Goal: Task Accomplishment & Management: Manage account settings

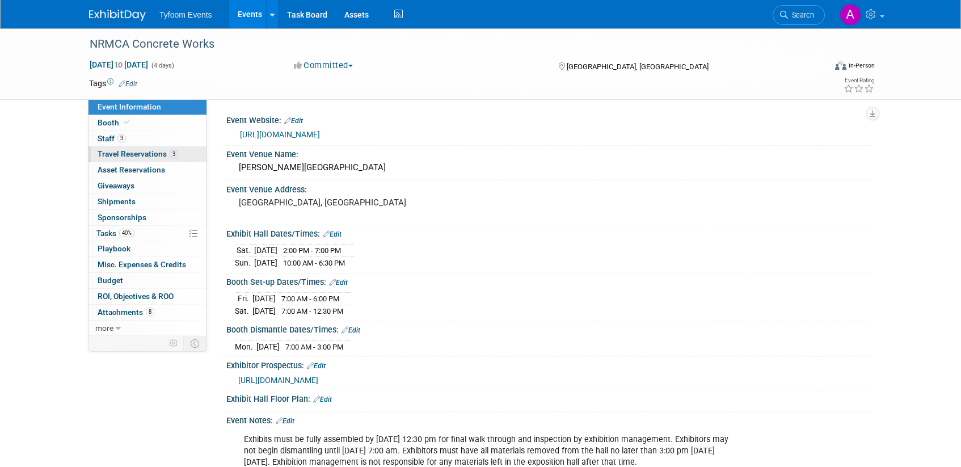
click at [129, 153] on span "Travel Reservations 3" at bounding box center [138, 153] width 81 height 9
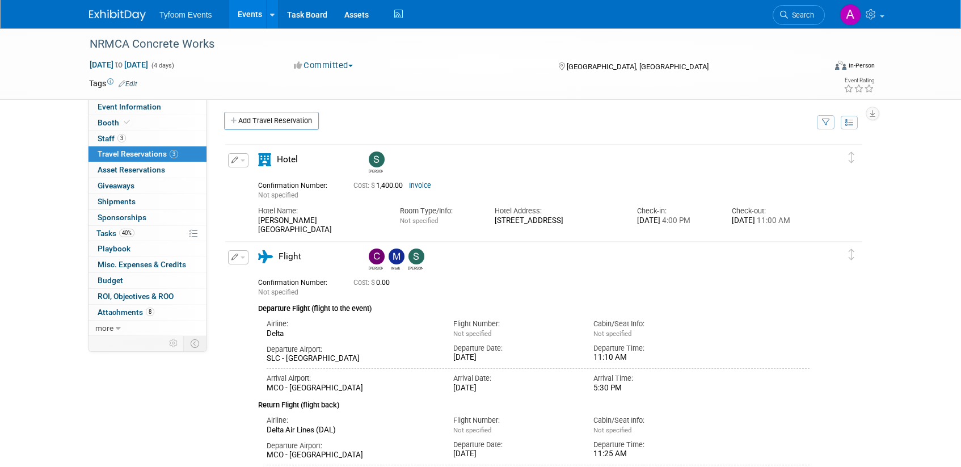
scroll to position [1, 0]
click at [427, 187] on link "Invoice" at bounding box center [420, 187] width 22 height 8
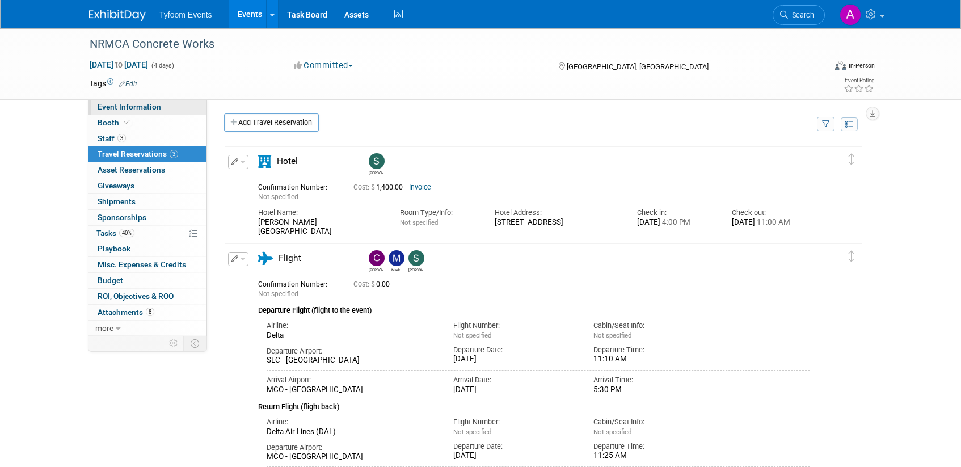
click at [117, 106] on span "Event Information" at bounding box center [130, 106] width 64 height 9
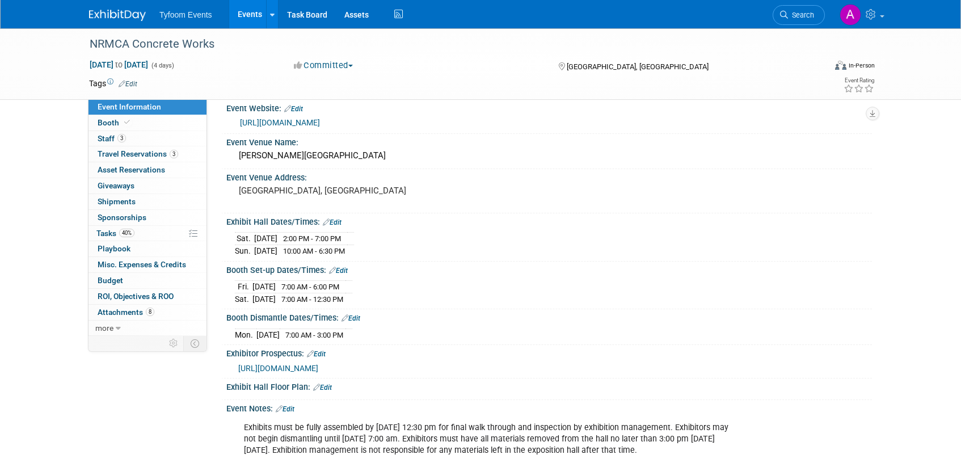
scroll to position [0, 0]
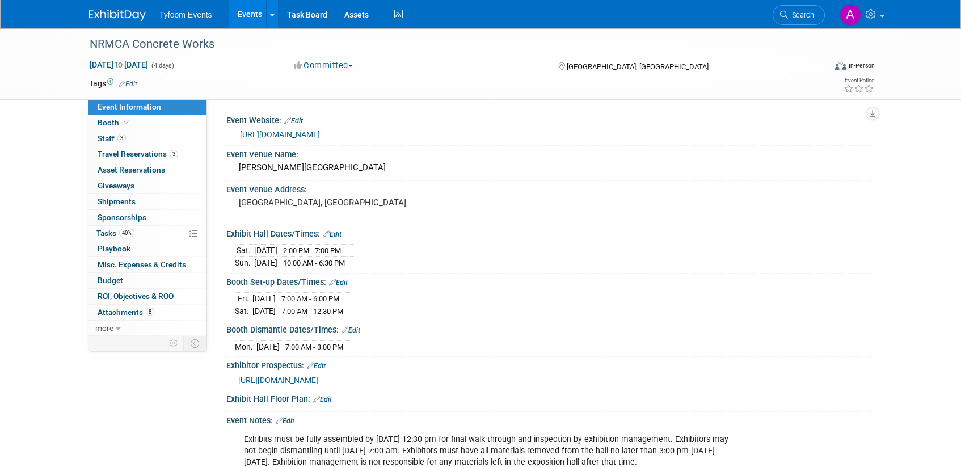
click at [320, 137] on link "https://www.nrmca.org/conferences-events/nrmca-concreteworks/" at bounding box center [280, 134] width 80 height 9
click at [106, 135] on span "Staff 3" at bounding box center [112, 138] width 28 height 9
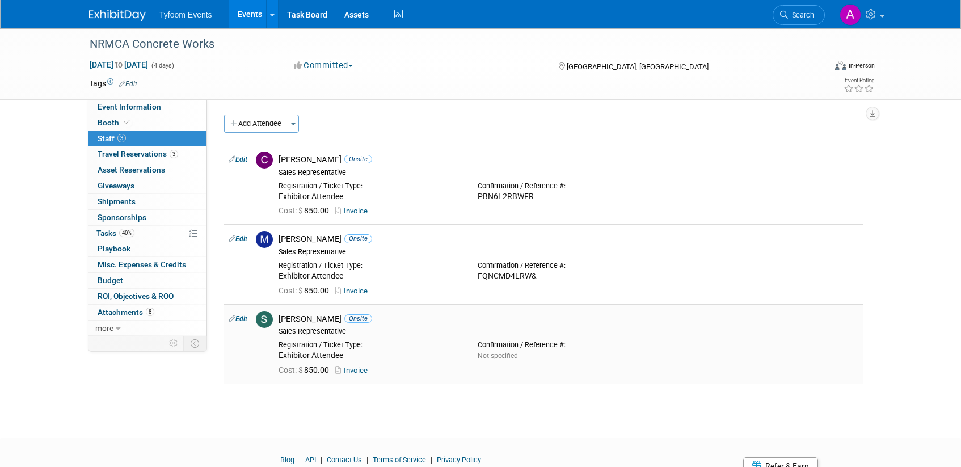
click at [363, 371] on link "Invoice" at bounding box center [353, 370] width 37 height 9
click at [138, 155] on span "Travel Reservations 3" at bounding box center [138, 153] width 81 height 9
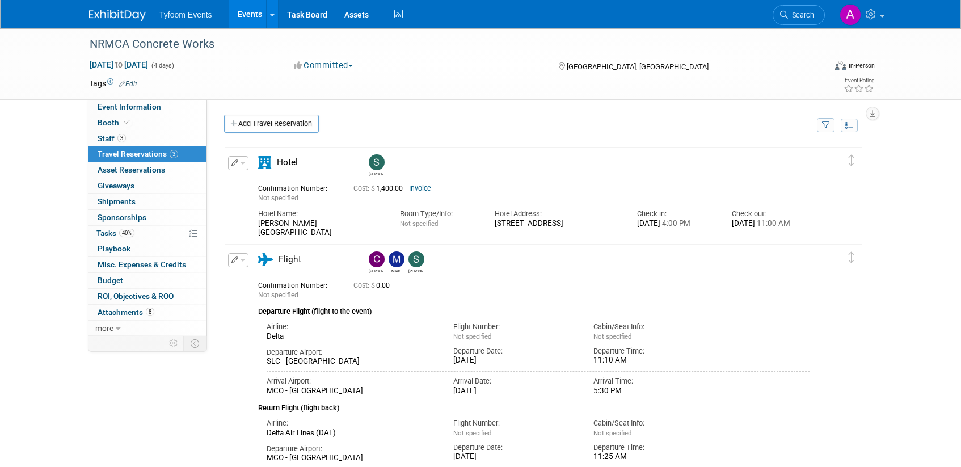
click at [428, 188] on link "Invoice" at bounding box center [420, 188] width 22 height 8
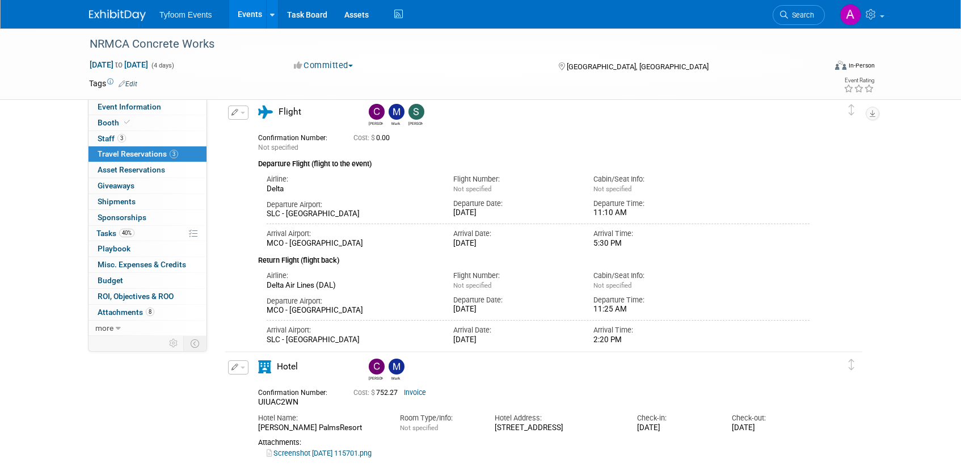
scroll to position [278, 0]
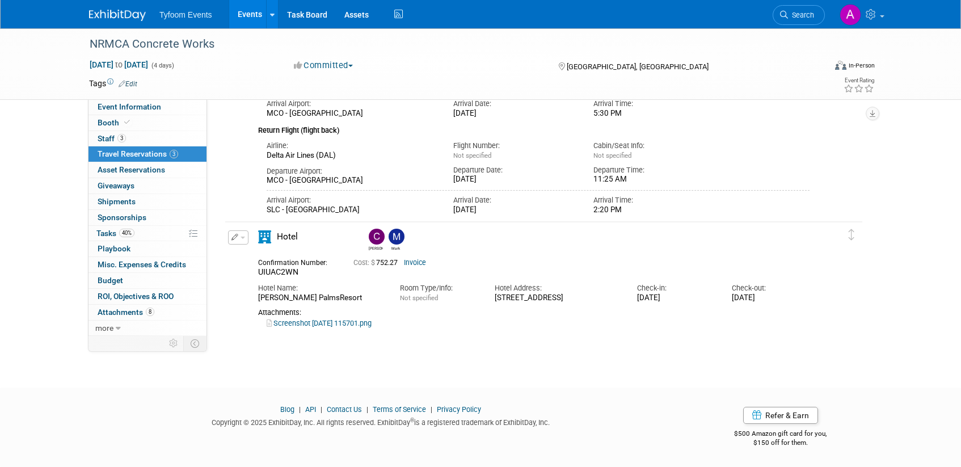
click at [425, 261] on link "Invoice" at bounding box center [415, 263] width 22 height 8
click at [243, 14] on link "Events" at bounding box center [249, 14] width 41 height 28
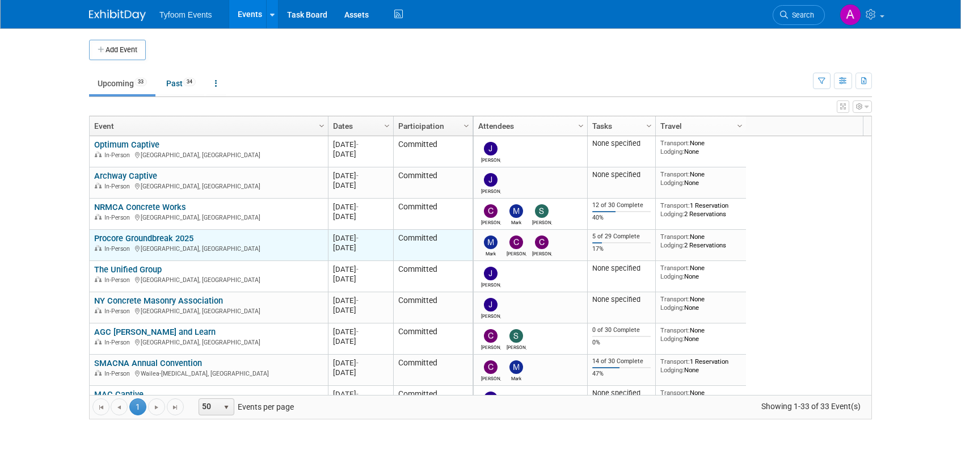
click at [155, 241] on link "Procore Groundbreak 2025" at bounding box center [143, 238] width 99 height 10
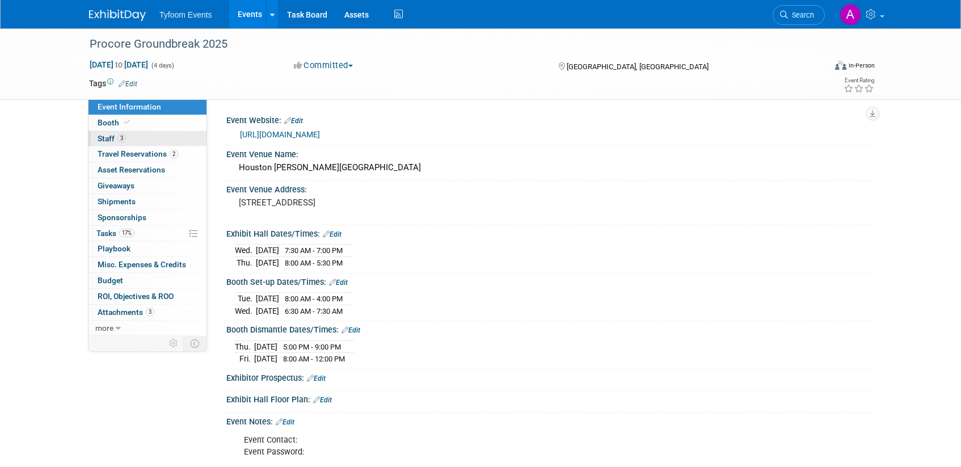
click at [111, 140] on span "Staff 3" at bounding box center [112, 138] width 28 height 9
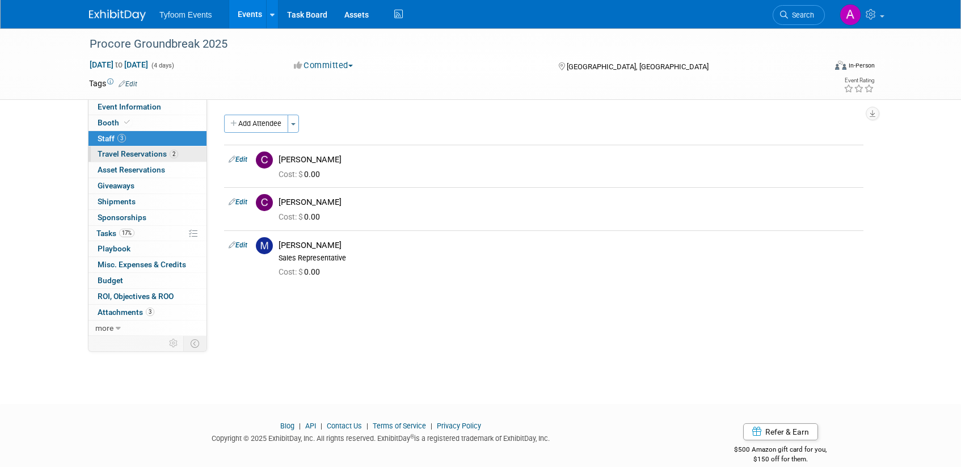
click at [127, 155] on span "Travel Reservations 2" at bounding box center [138, 153] width 81 height 9
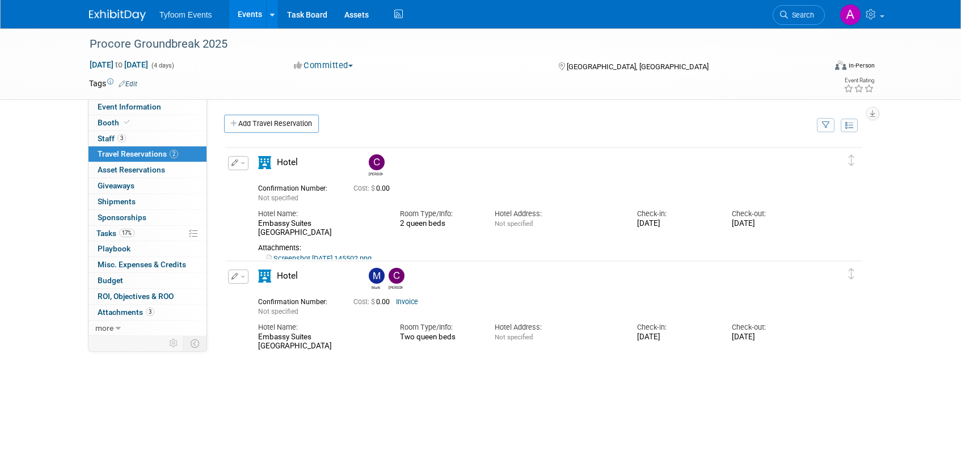
click at [241, 19] on link "Events" at bounding box center [249, 14] width 41 height 28
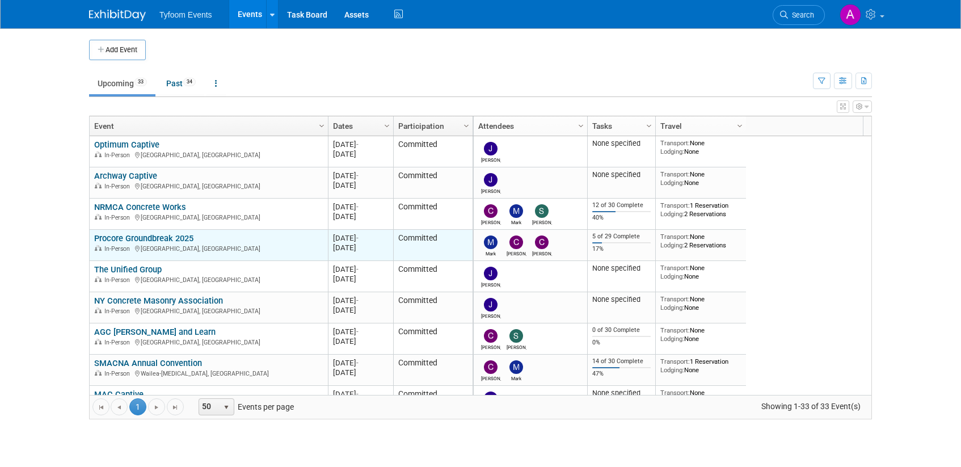
click at [162, 237] on link "Procore Groundbreak 2025" at bounding box center [143, 238] width 99 height 10
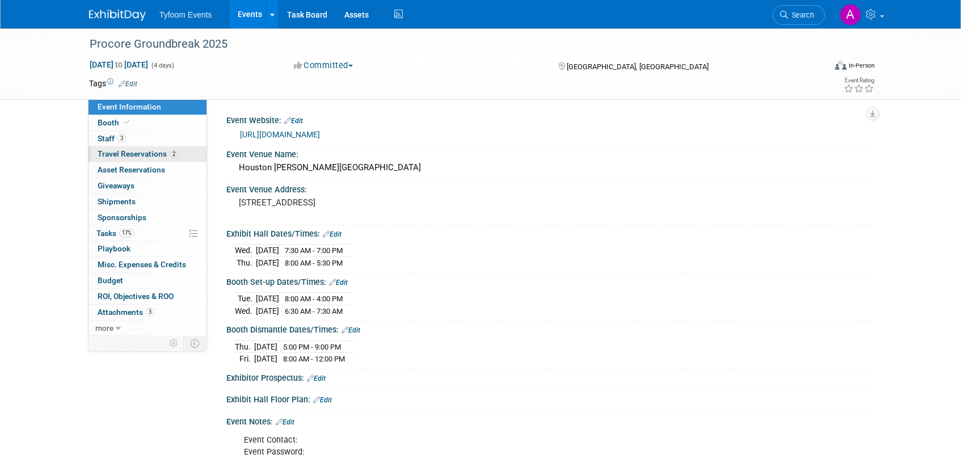
click at [134, 154] on span "Travel Reservations 2" at bounding box center [138, 153] width 81 height 9
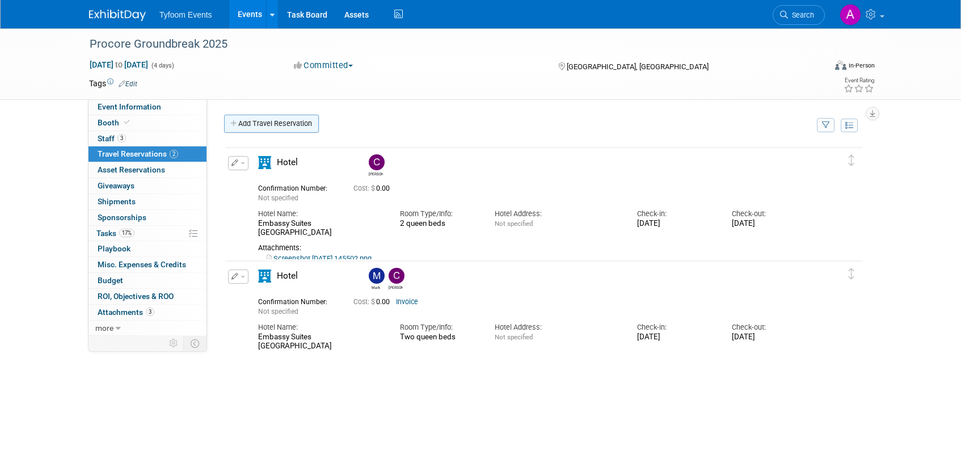
click at [275, 125] on link "Add Travel Reservation" at bounding box center [271, 124] width 95 height 18
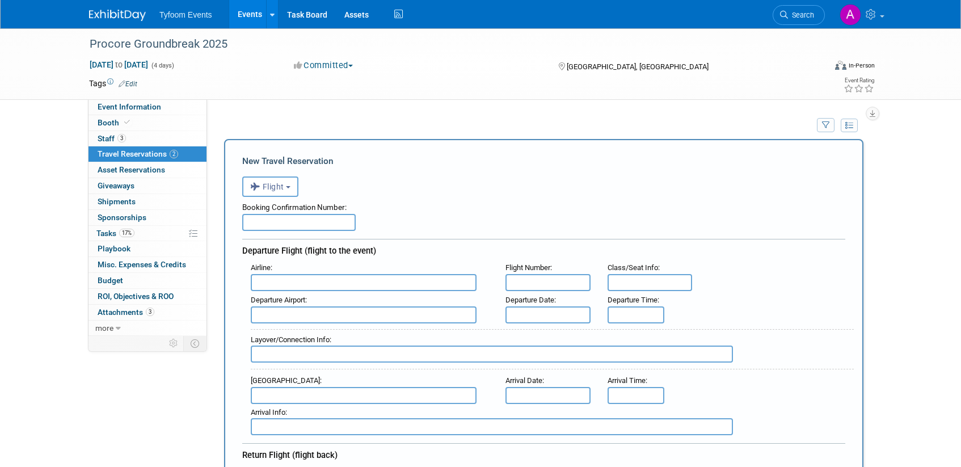
click at [295, 283] on input "text" at bounding box center [364, 282] width 226 height 17
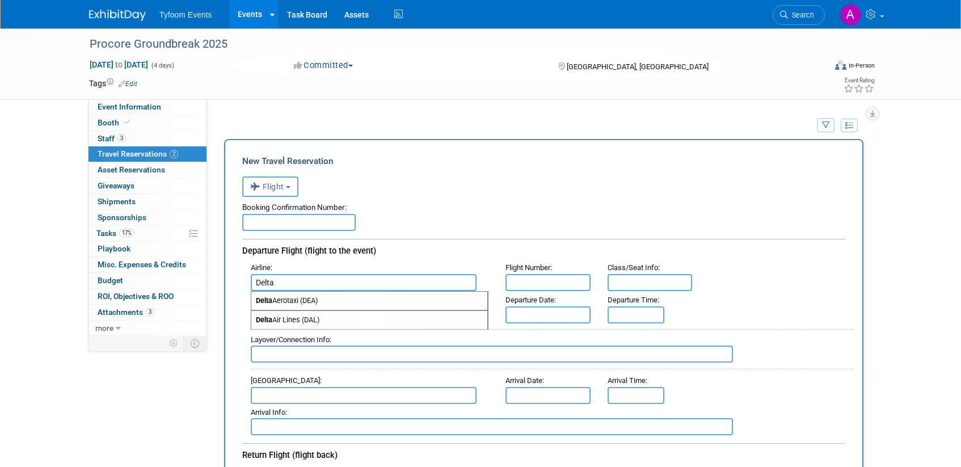
click at [322, 323] on span "Delta Air Lines (DAL)" at bounding box center [369, 320] width 236 height 18
type input "Delta Air Lines (DAL)"
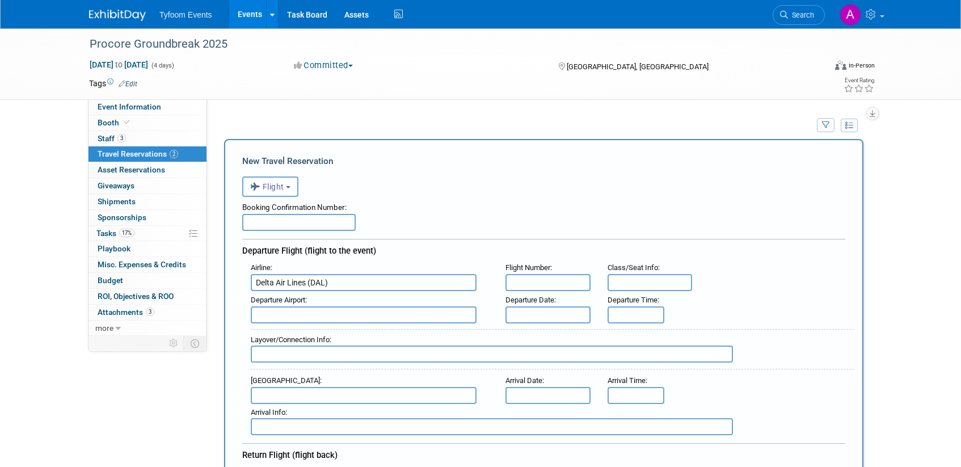
click at [292, 317] on input "text" at bounding box center [364, 314] width 226 height 17
click at [323, 334] on span "SLC - Salt Lake City International Airport" at bounding box center [369, 333] width 236 height 18
type input "SLC - Salt Lake City International Airport"
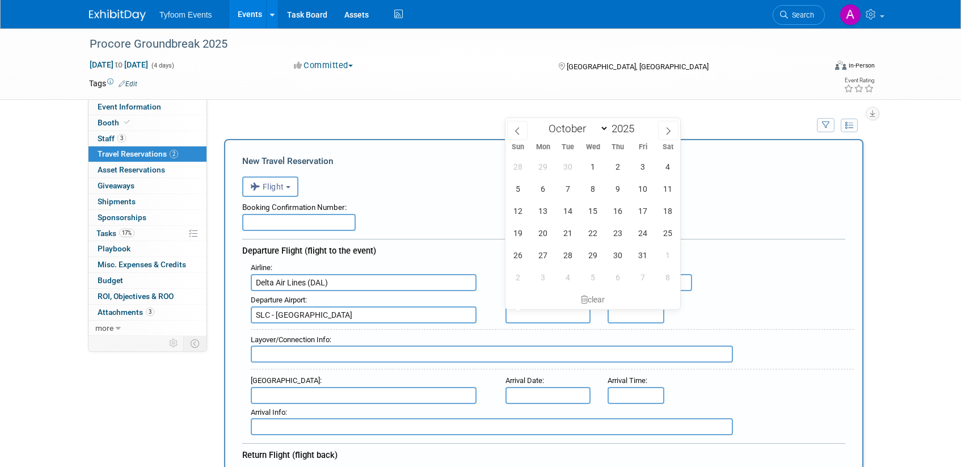
click at [547, 318] on input "text" at bounding box center [548, 314] width 85 height 17
click at [569, 209] on span "14" at bounding box center [568, 211] width 22 height 22
type input "Oct 14, 2025"
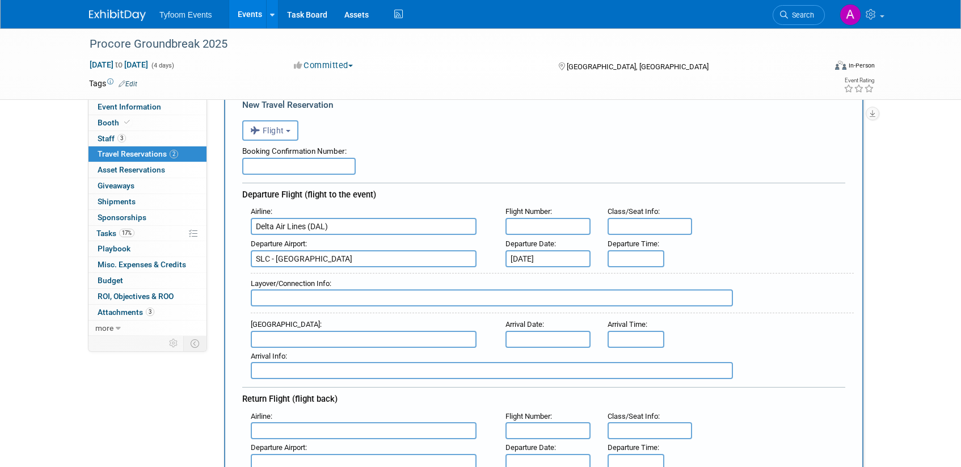
scroll to position [99, 0]
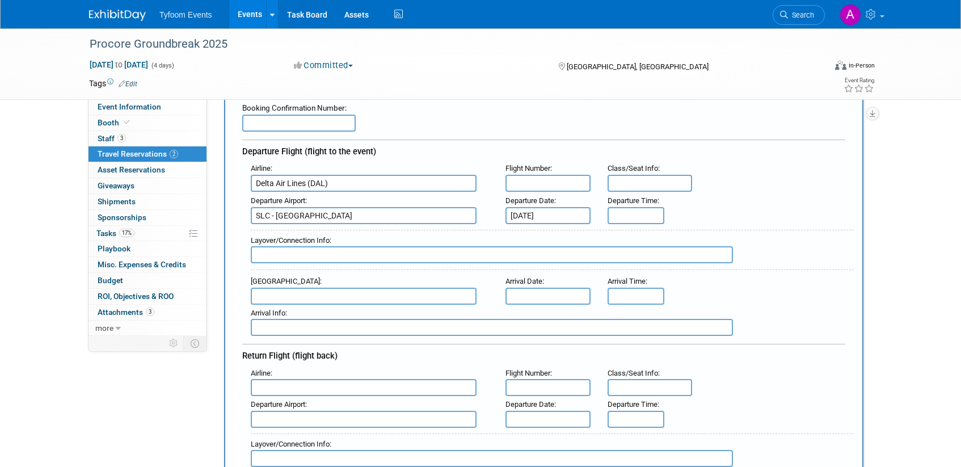
click at [308, 294] on input "text" at bounding box center [364, 296] width 226 height 17
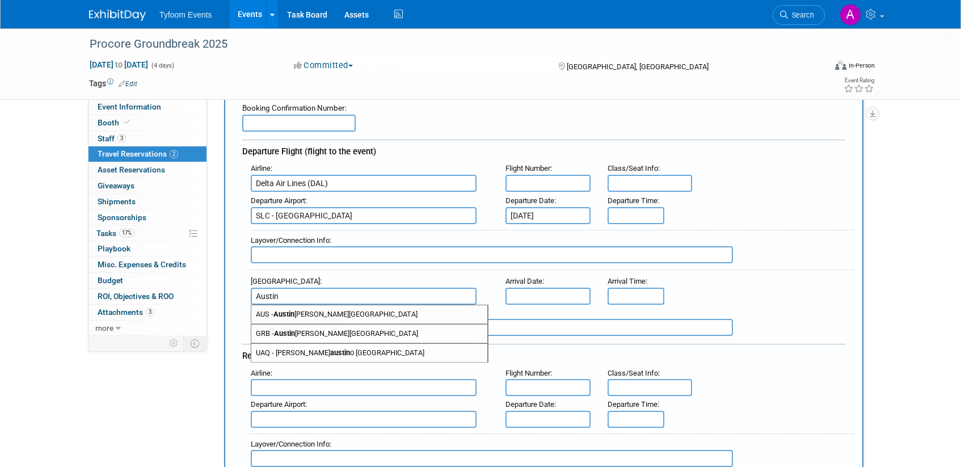
click at [342, 316] on span "AUS - Austin Bergstrom International Airport" at bounding box center [369, 314] width 236 height 18
type input "AUS - Austin Bergstrom International Airport"
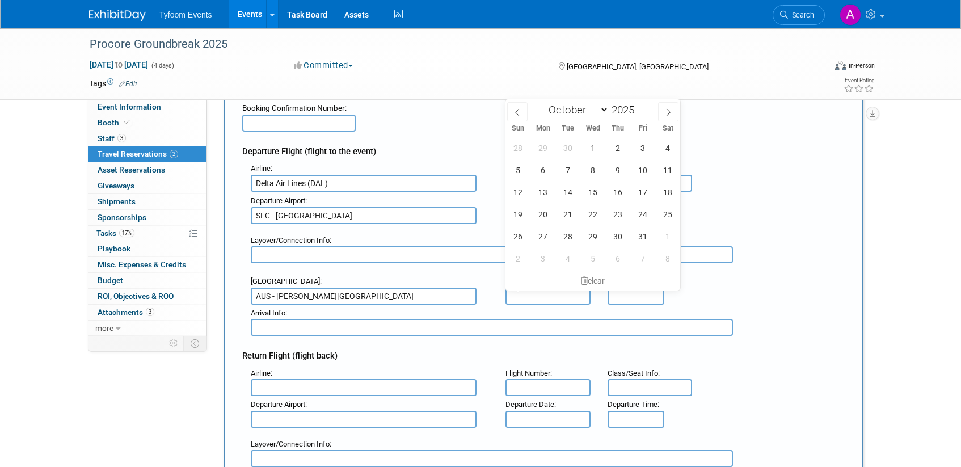
click at [526, 295] on input "text" at bounding box center [548, 296] width 85 height 17
drag, startPoint x: 574, startPoint y: 193, endPoint x: 567, endPoint y: 197, distance: 8.2
click at [574, 194] on span "14" at bounding box center [568, 192] width 22 height 22
type input "Oct 14, 2025"
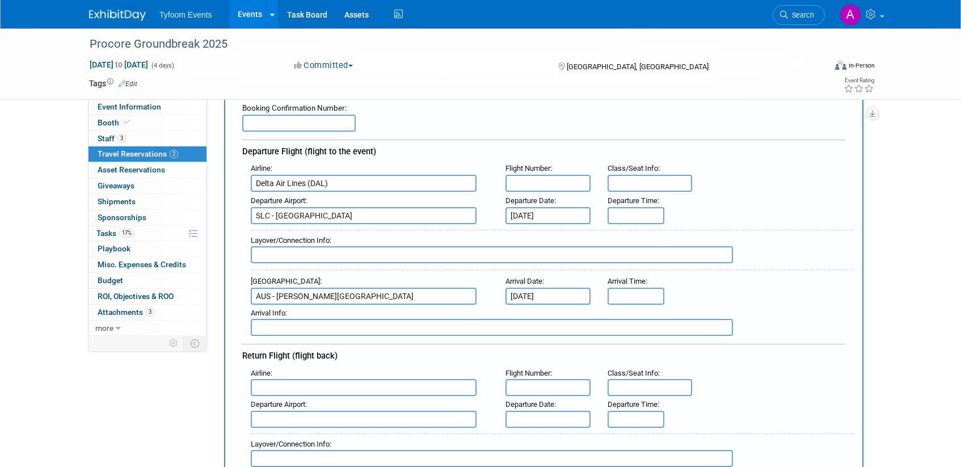
type input "8:00 AM"
click at [641, 214] on input "8:00 AM" at bounding box center [636, 215] width 57 height 17
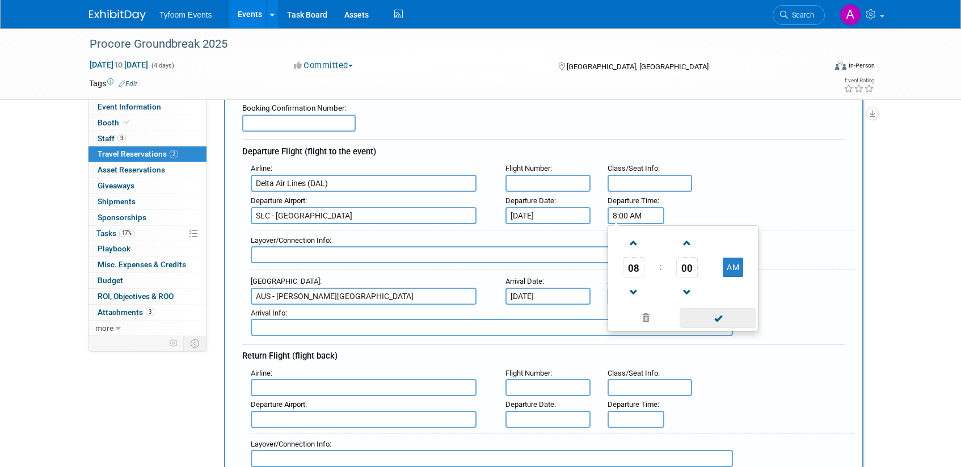
click at [725, 317] on span at bounding box center [718, 318] width 77 height 20
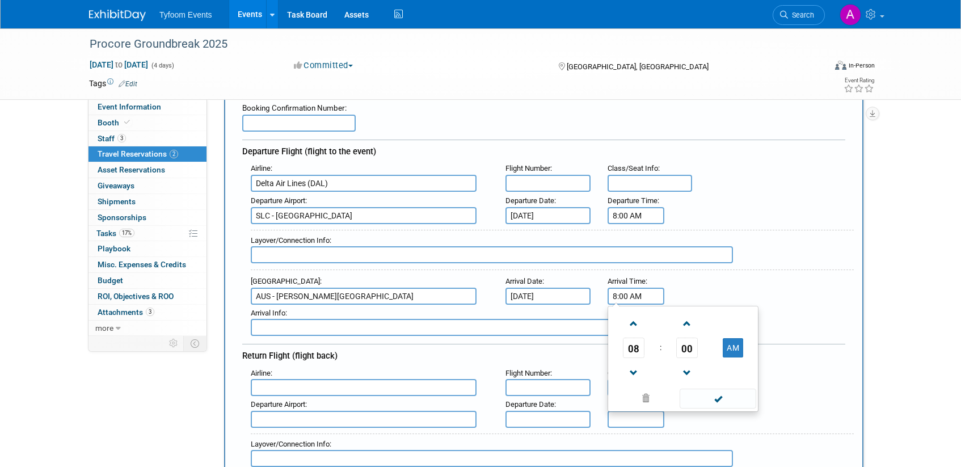
click at [628, 297] on input "8:00 AM" at bounding box center [636, 296] width 57 height 17
click at [630, 352] on span "08" at bounding box center [634, 348] width 22 height 20
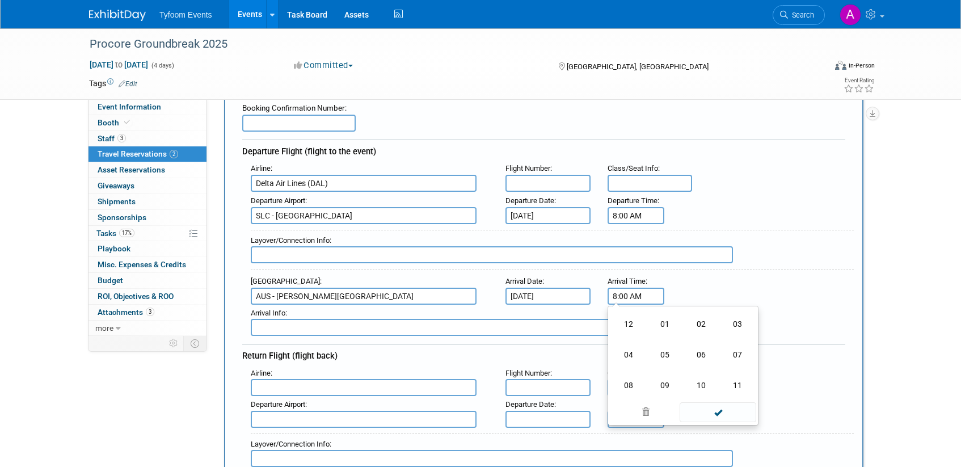
click at [743, 380] on td "11" at bounding box center [738, 385] width 36 height 31
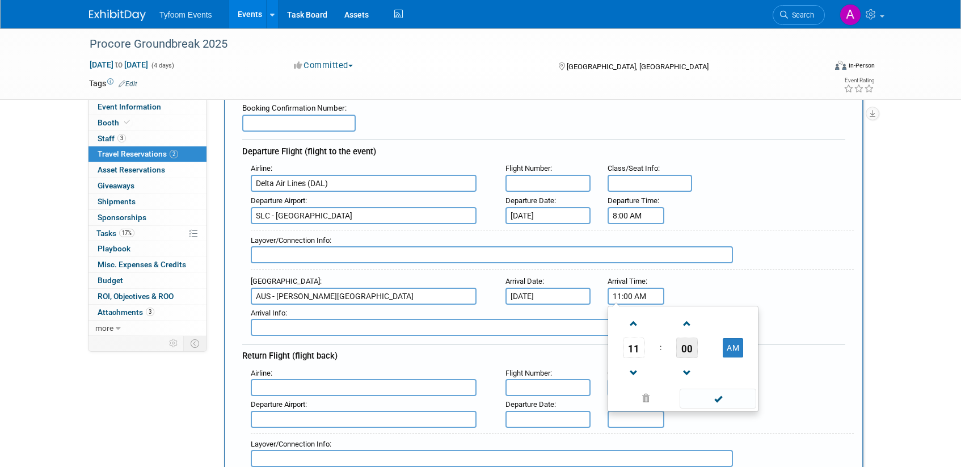
click at [686, 352] on span "00" at bounding box center [687, 348] width 22 height 20
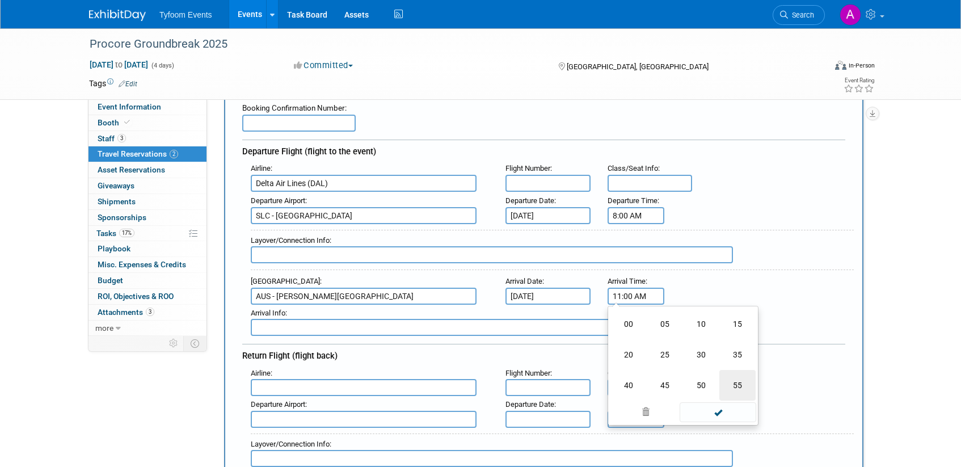
click at [741, 385] on td "55" at bounding box center [738, 385] width 36 height 31
type input "11:55 AM"
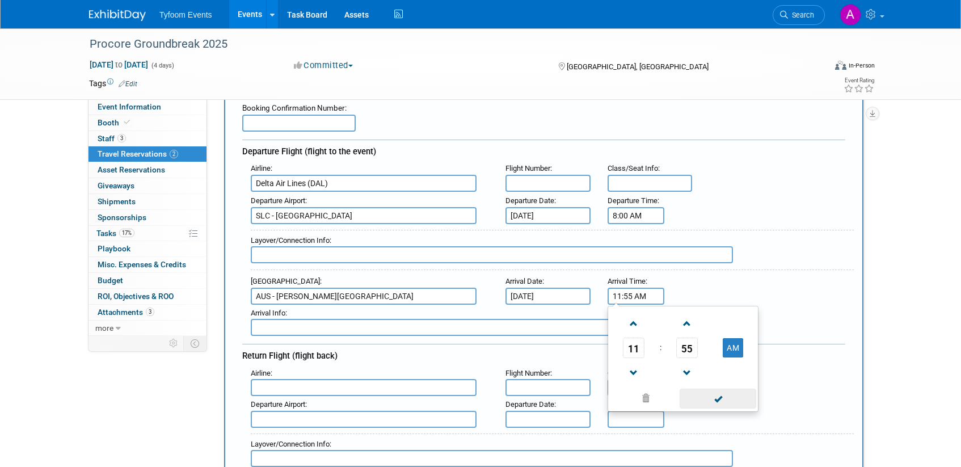
click at [727, 402] on span at bounding box center [718, 399] width 77 height 20
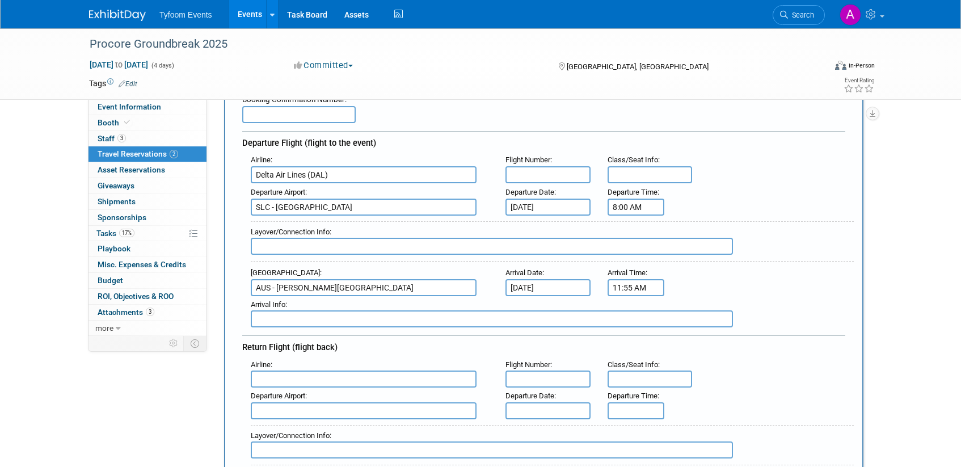
scroll to position [110, 0]
click at [274, 381] on input "text" at bounding box center [364, 377] width 226 height 17
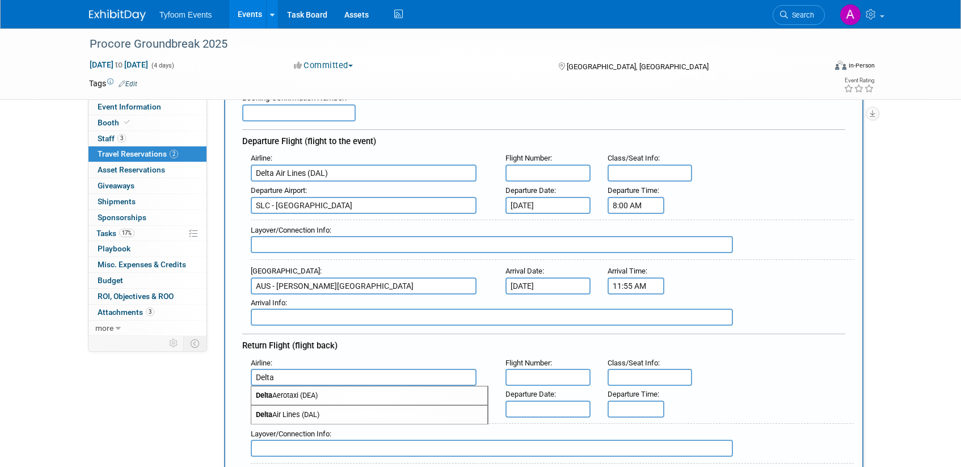
click at [301, 414] on span "Delta Air Lines (DAL)" at bounding box center [369, 415] width 236 height 18
type input "Delta Air Lines (DAL)"
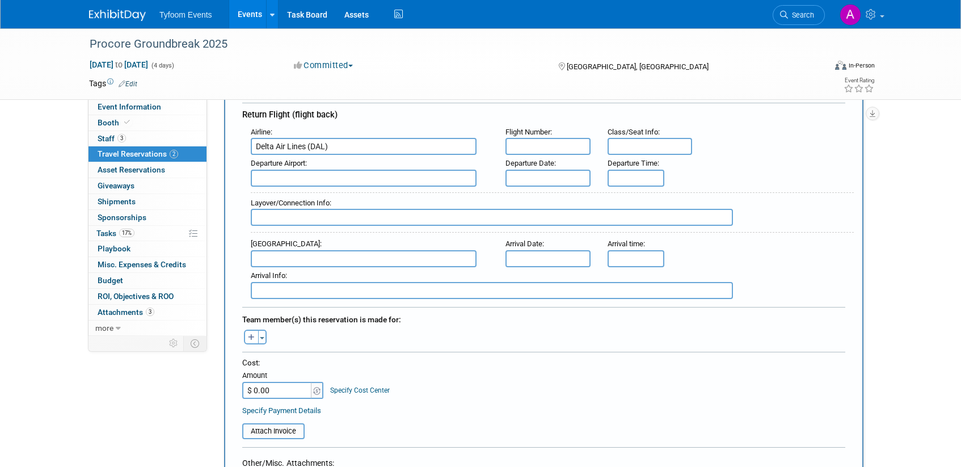
scroll to position [247, 0]
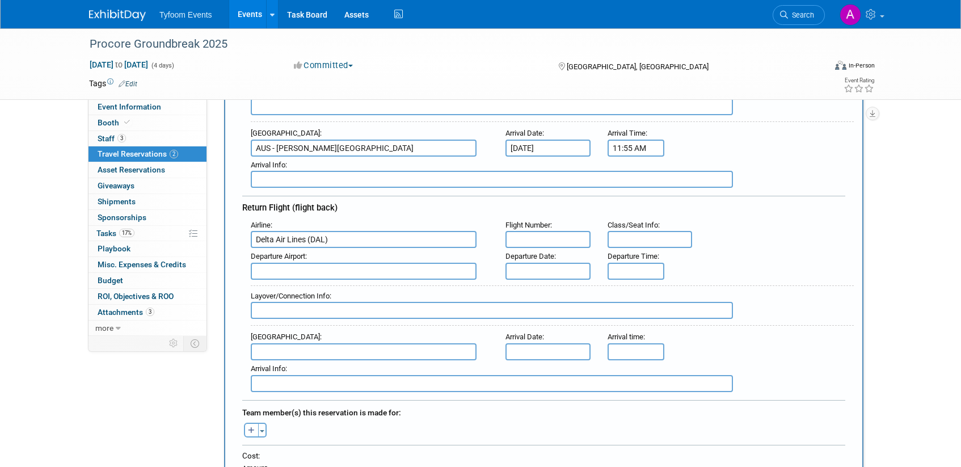
click at [273, 270] on input "text" at bounding box center [364, 271] width 226 height 17
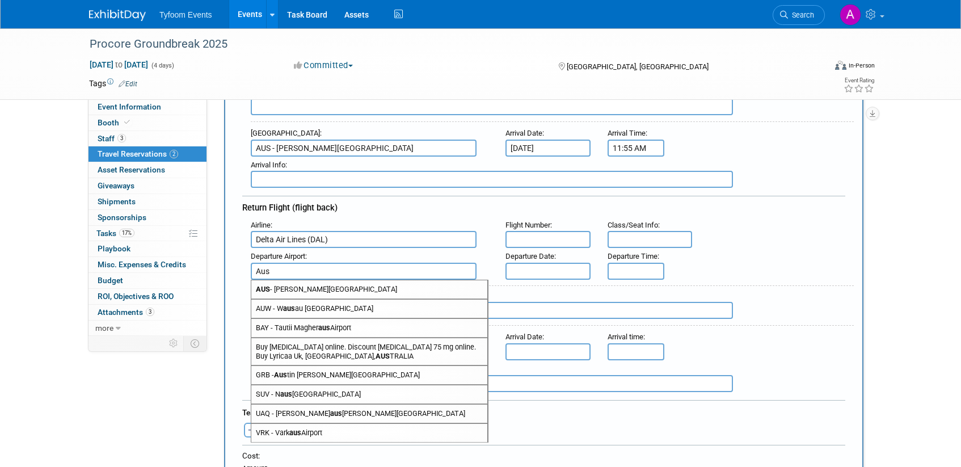
click at [373, 291] on span "AUS - Austin Bergstrom International Airport" at bounding box center [369, 289] width 236 height 18
type input "AUS - Austin Bergstrom International Airport"
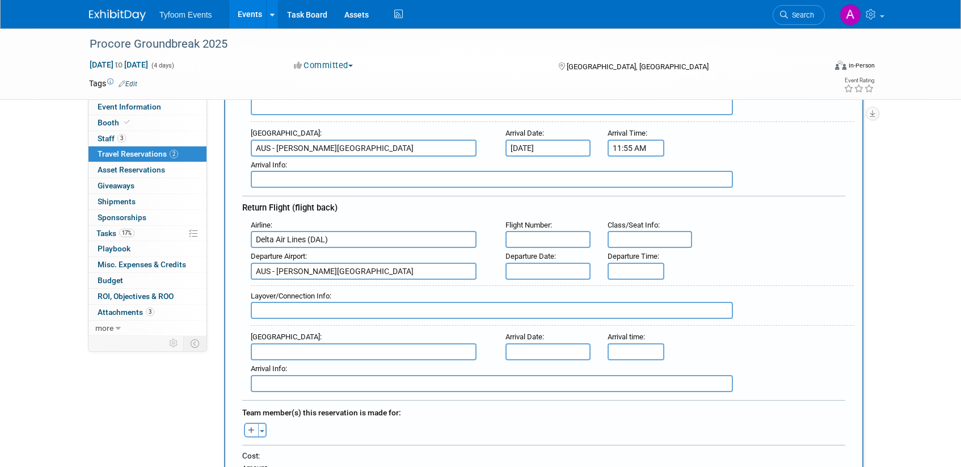
click at [532, 272] on input "text" at bounding box center [548, 271] width 85 height 17
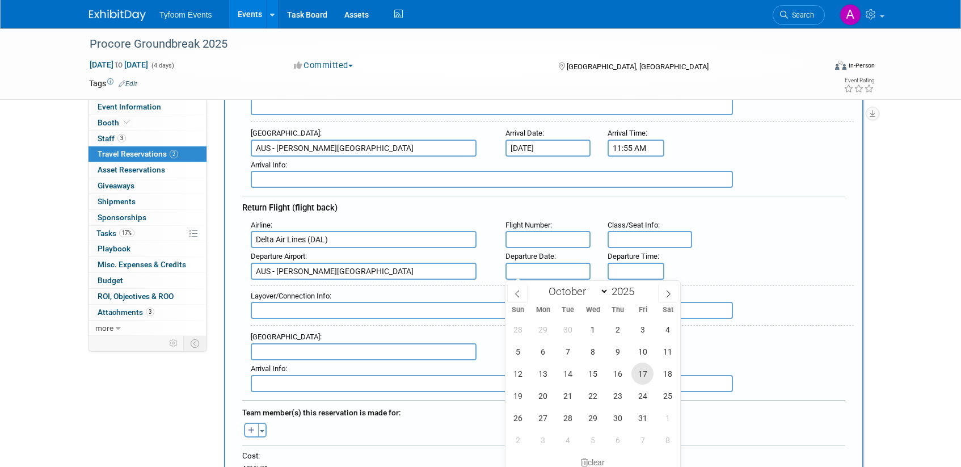
click at [645, 376] on span "17" at bounding box center [643, 374] width 22 height 22
type input "Oct 17, 2025"
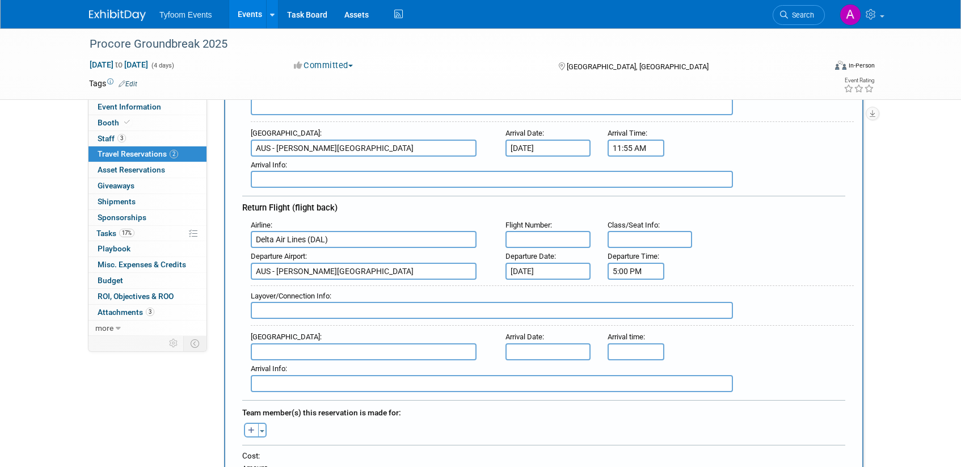
click at [631, 268] on input "5:00 PM" at bounding box center [636, 271] width 57 height 17
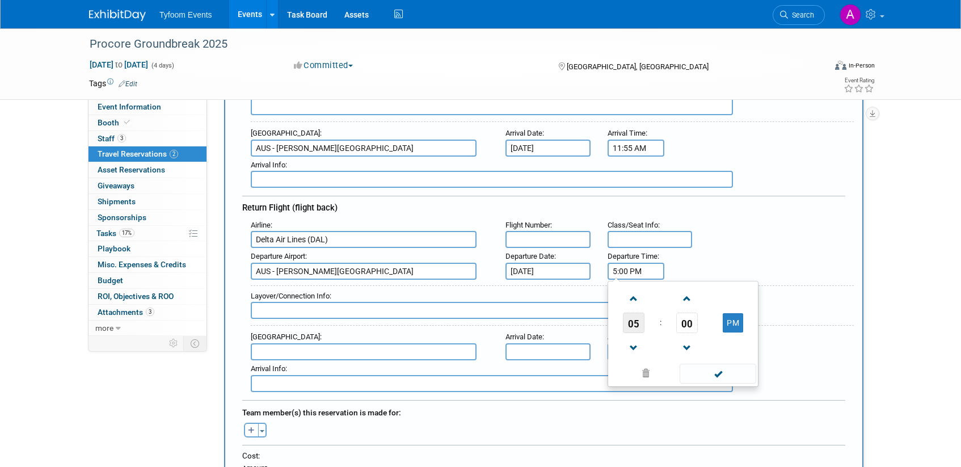
click at [633, 324] on span "05" at bounding box center [634, 323] width 22 height 20
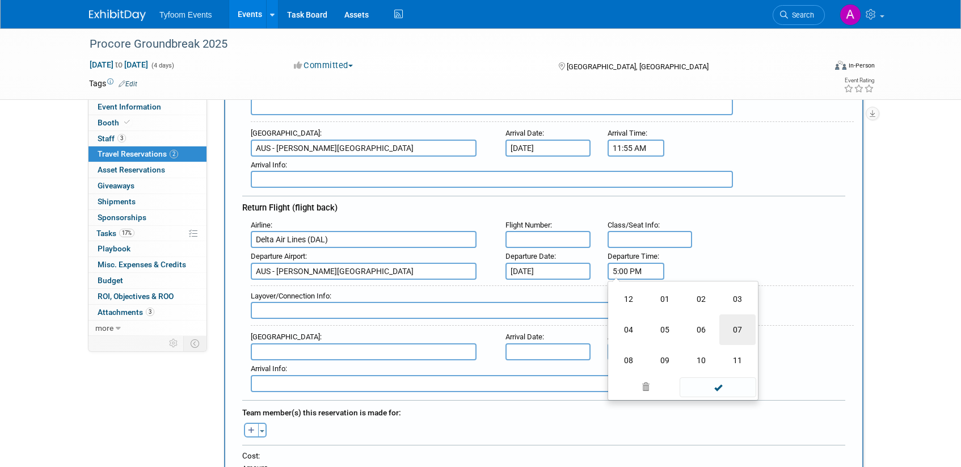
click at [739, 334] on td "07" at bounding box center [738, 329] width 36 height 31
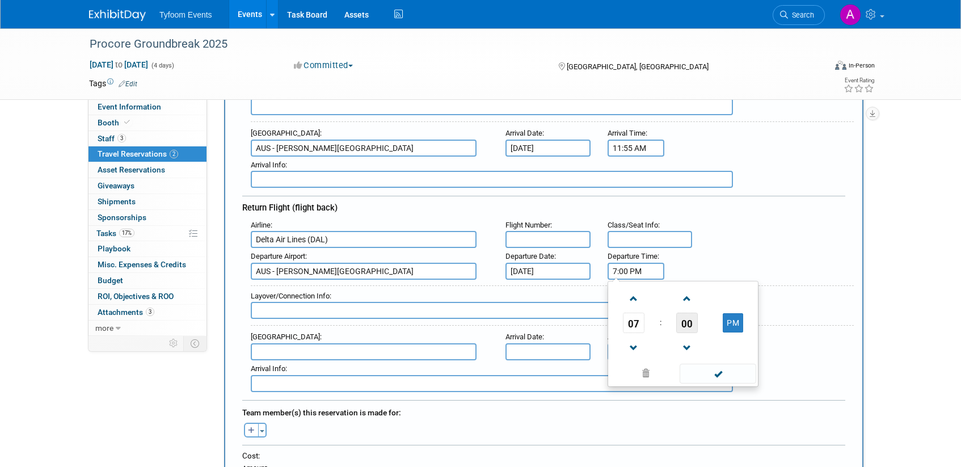
click at [692, 324] on span "00" at bounding box center [687, 323] width 22 height 20
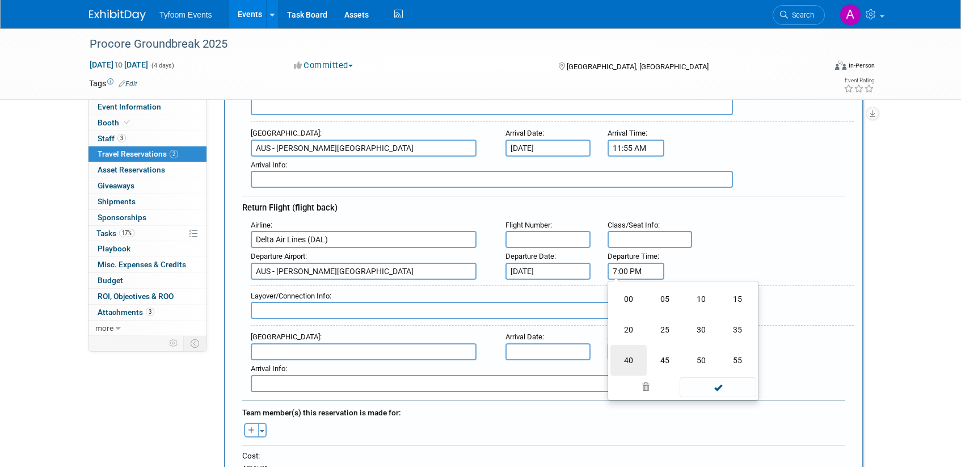
click at [627, 358] on td "40" at bounding box center [629, 360] width 36 height 31
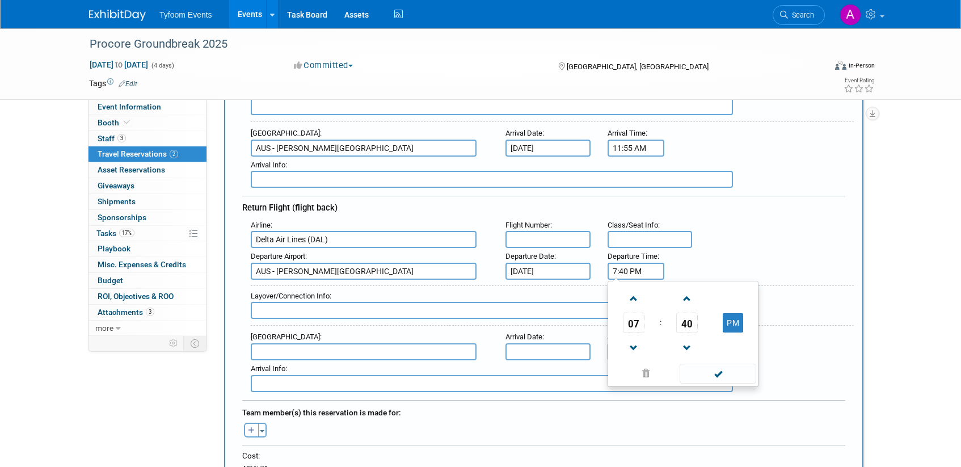
drag, startPoint x: 736, startPoint y: 326, endPoint x: 736, endPoint y: 333, distance: 6.8
click at [736, 328] on button "PM" at bounding box center [733, 322] width 20 height 19
type input "7:40 AM"
drag, startPoint x: 723, startPoint y: 377, endPoint x: 703, endPoint y: 379, distance: 20.5
click at [723, 378] on span at bounding box center [718, 374] width 77 height 20
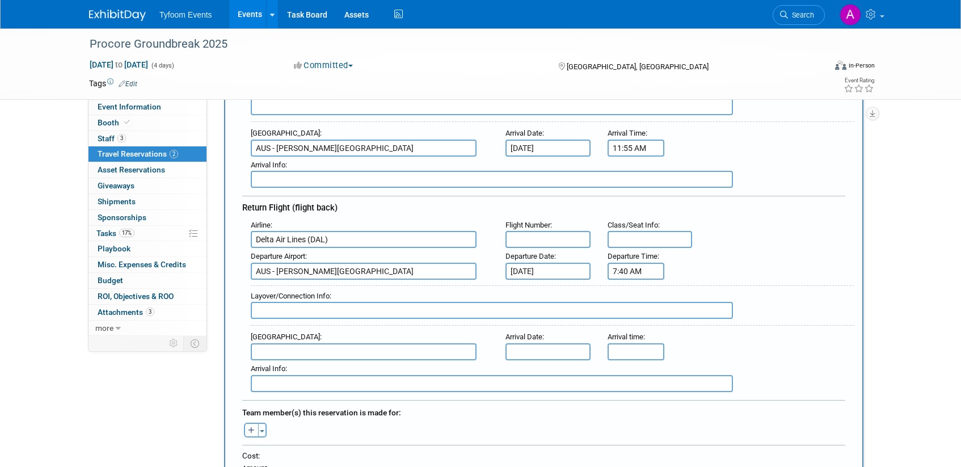
click at [271, 352] on input "text" at bounding box center [364, 351] width 226 height 17
drag, startPoint x: 318, startPoint y: 373, endPoint x: 348, endPoint y: 372, distance: 30.7
click at [318, 373] on span "SLC - Salt Lake City International Airport" at bounding box center [369, 370] width 236 height 18
type input "SLC - Salt Lake City International Airport"
click at [562, 351] on input "text" at bounding box center [548, 351] width 85 height 17
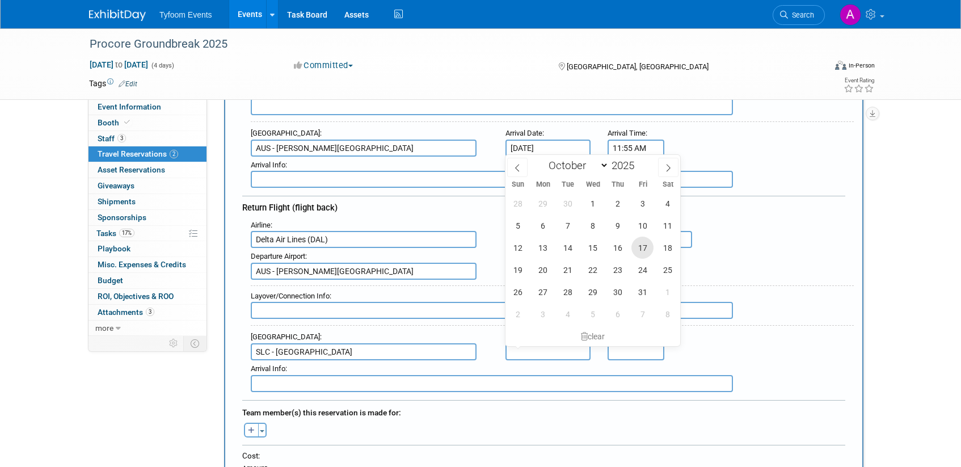
drag, startPoint x: 640, startPoint y: 253, endPoint x: 633, endPoint y: 320, distance: 67.8
click at [640, 253] on span "17" at bounding box center [643, 248] width 22 height 22
type input "Oct 17, 2025"
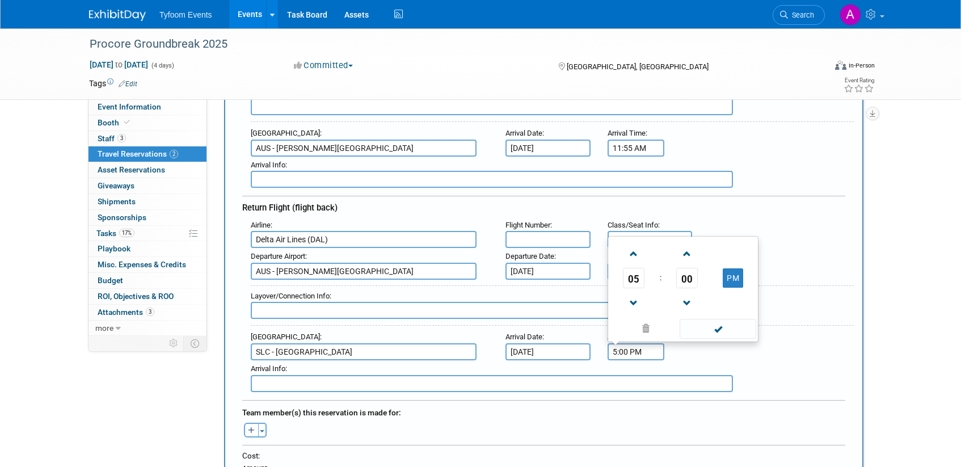
click at [632, 351] on input "5:00 PM" at bounding box center [636, 351] width 57 height 17
click at [636, 281] on span "05" at bounding box center [634, 278] width 22 height 20
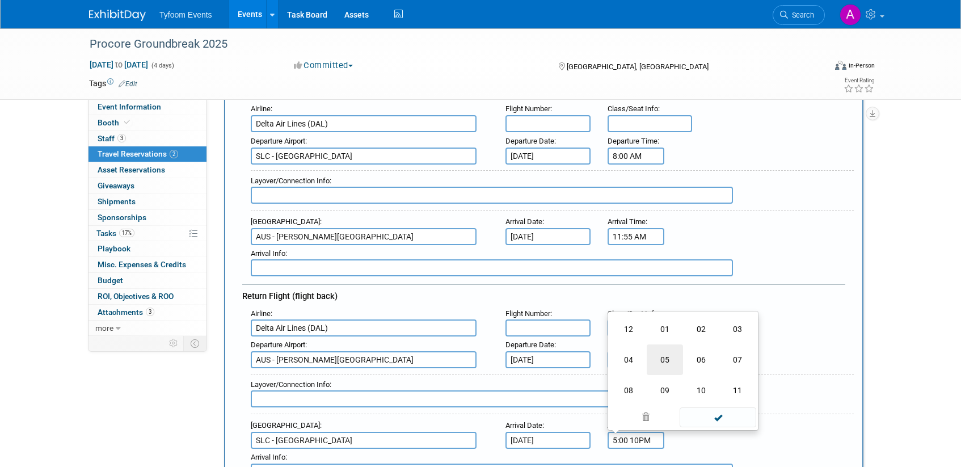
scroll to position [158, 0]
click at [696, 388] on td "10" at bounding box center [701, 391] width 36 height 31
drag, startPoint x: 748, startPoint y: 362, endPoint x: 743, endPoint y: 366, distance: 6.0
click at [748, 363] on td "PM" at bounding box center [733, 367] width 45 height 20
click at [738, 368] on button "PM" at bounding box center [733, 367] width 20 height 19
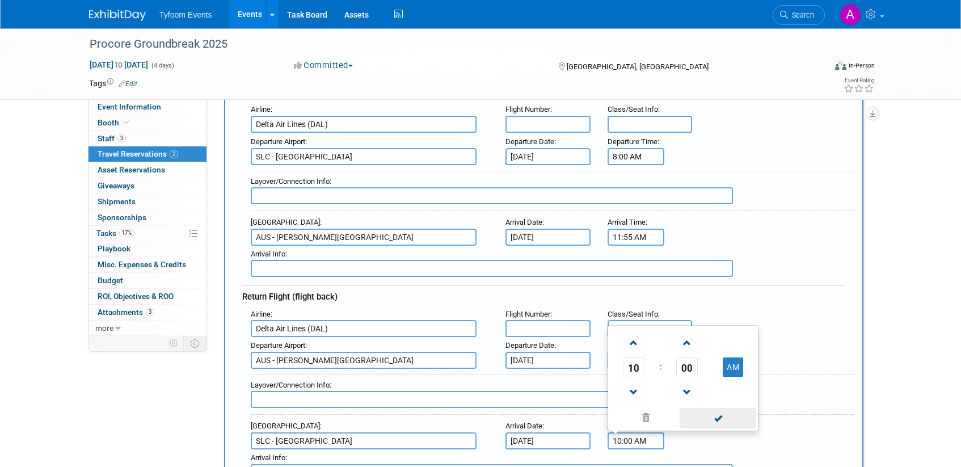
click at [717, 418] on span at bounding box center [718, 418] width 77 height 20
type input "10:00 AM"
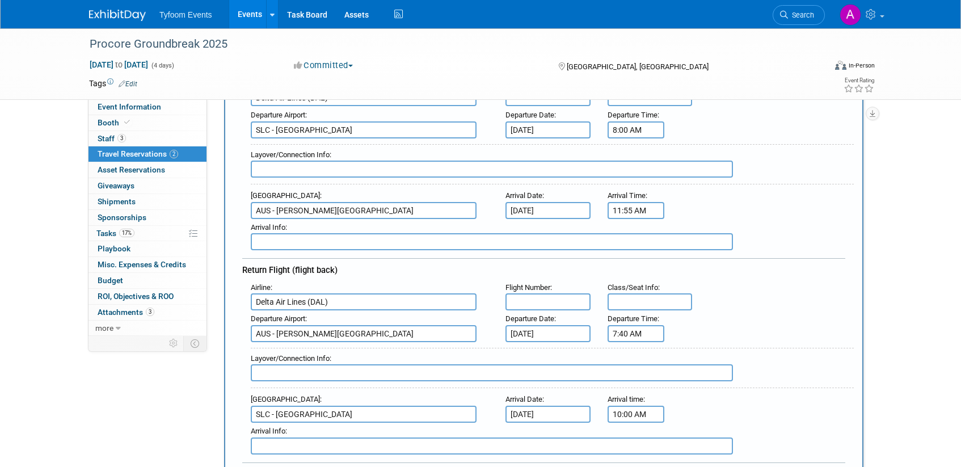
scroll to position [375, 0]
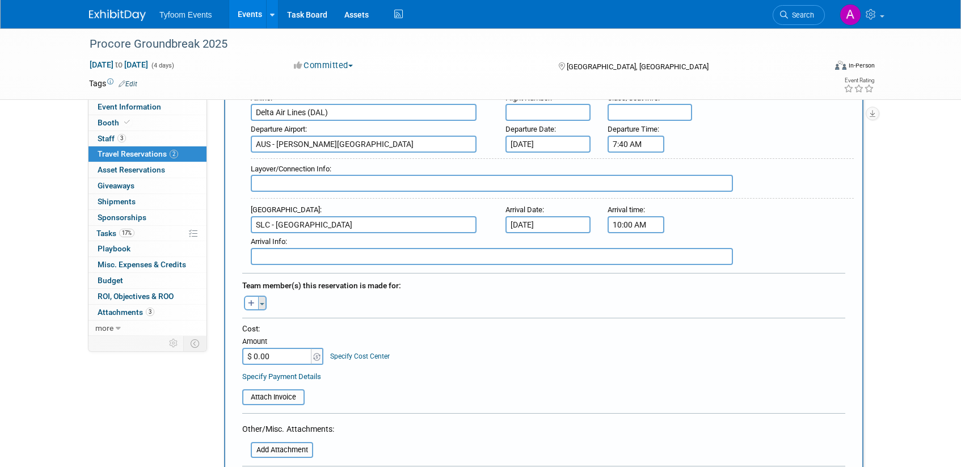
click at [260, 306] on button "Toggle Dropdown" at bounding box center [262, 303] width 9 height 15
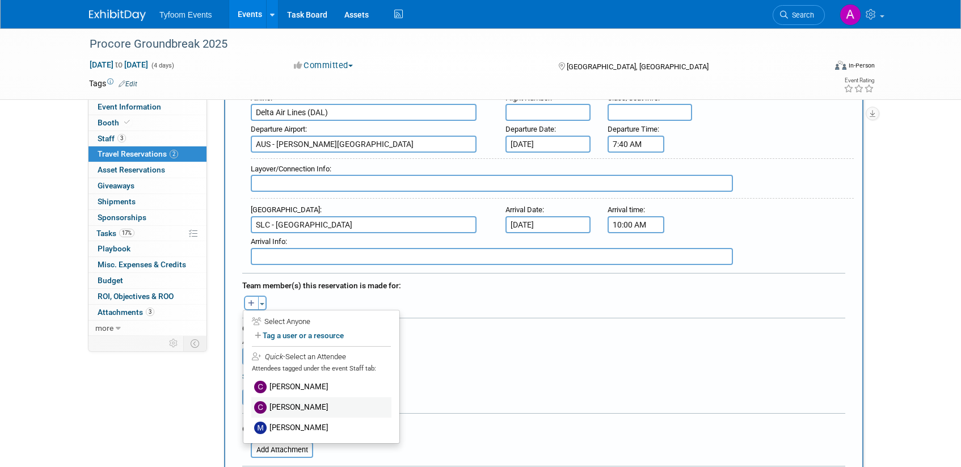
click at [305, 410] on label "[PERSON_NAME]" at bounding box center [321, 407] width 140 height 20
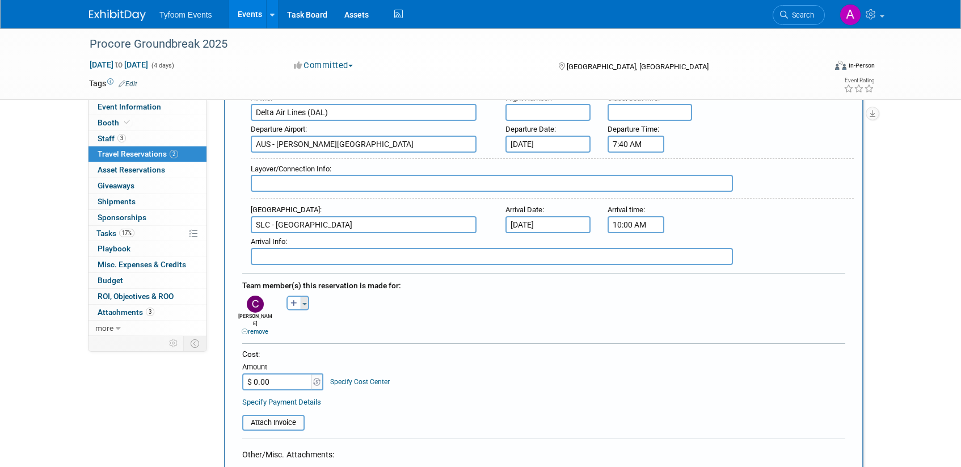
click at [301, 304] on button "Toggle Dropdown" at bounding box center [305, 303] width 9 height 15
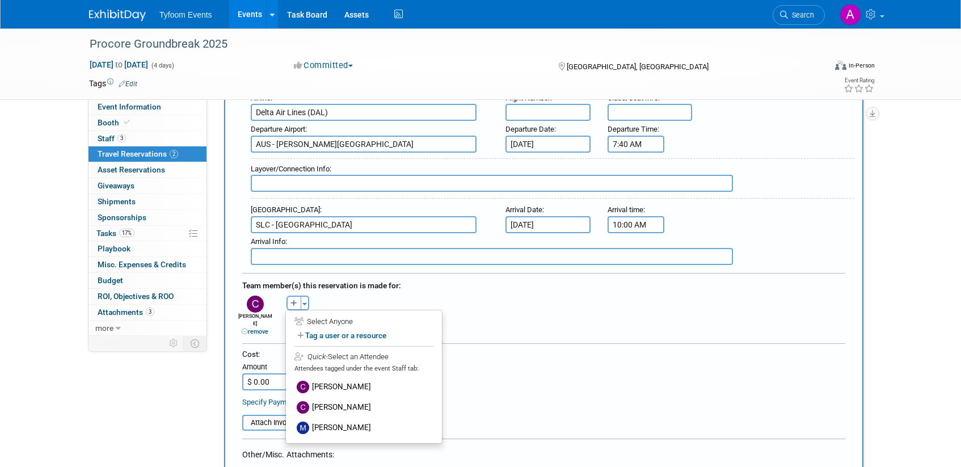
click at [319, 431] on label "[PERSON_NAME]" at bounding box center [364, 428] width 140 height 20
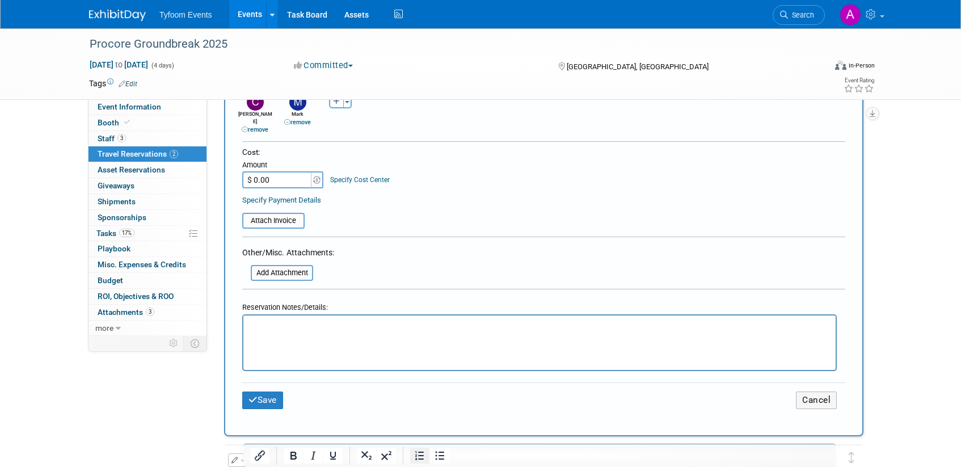
scroll to position [592, 0]
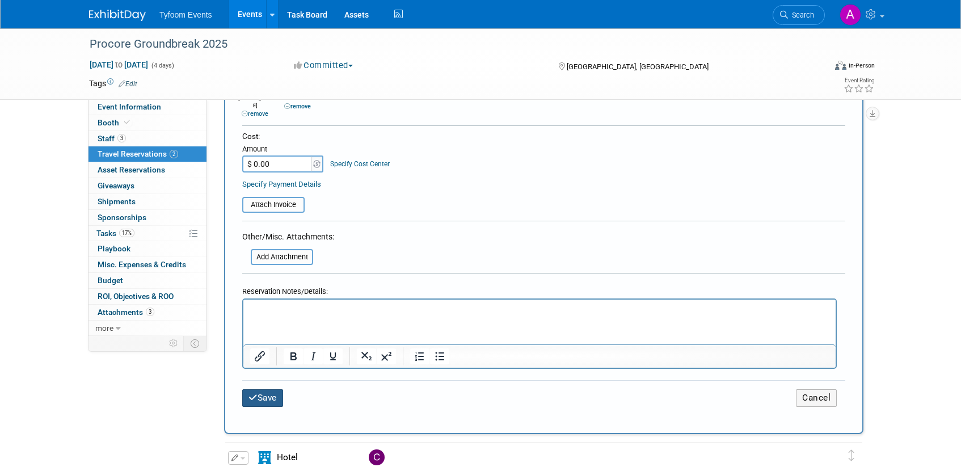
click at [257, 390] on button "Save" at bounding box center [262, 398] width 41 height 18
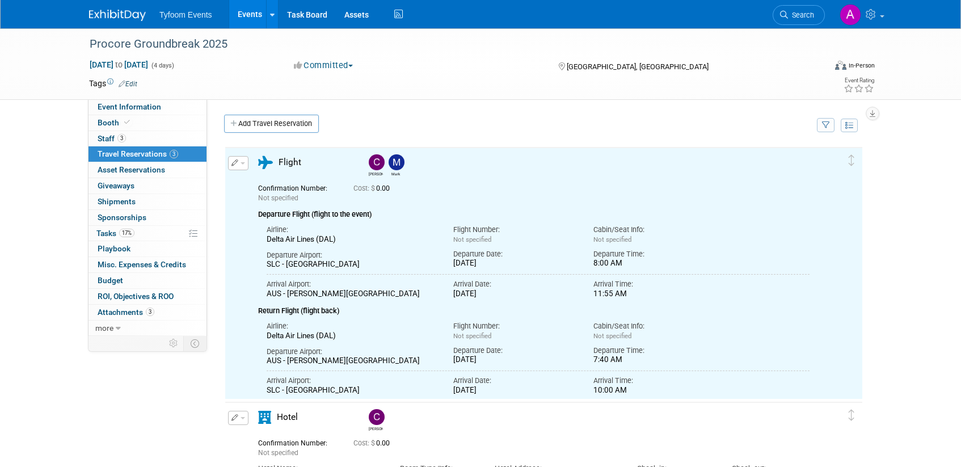
scroll to position [0, 0]
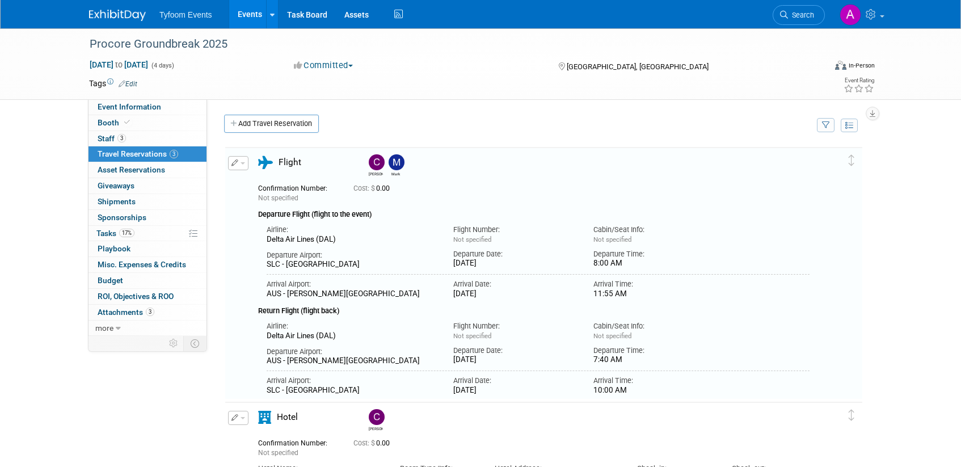
click at [244, 13] on link "Events" at bounding box center [249, 14] width 41 height 28
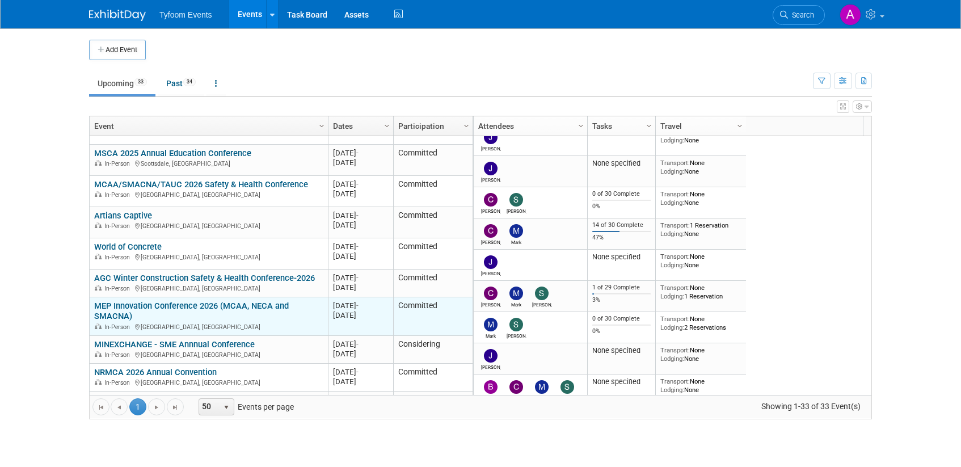
scroll to position [136, 0]
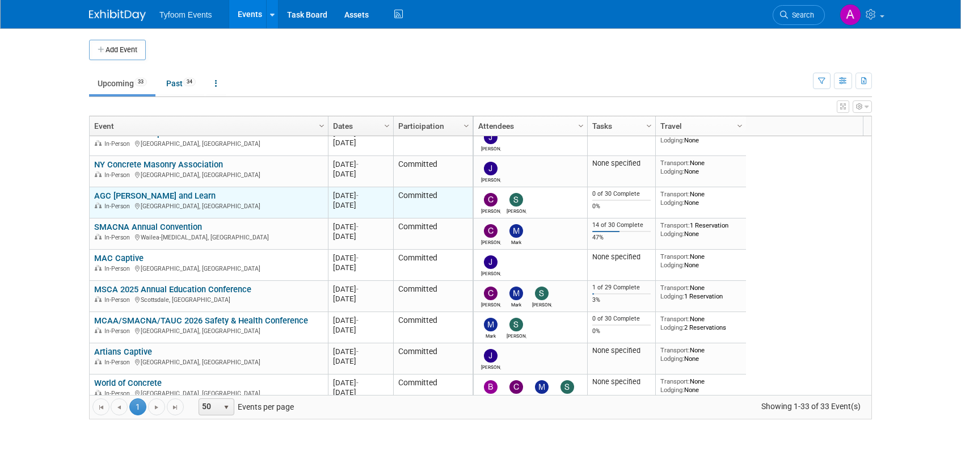
click at [174, 196] on link "AGC [PERSON_NAME] and Learn" at bounding box center [154, 196] width 121 height 10
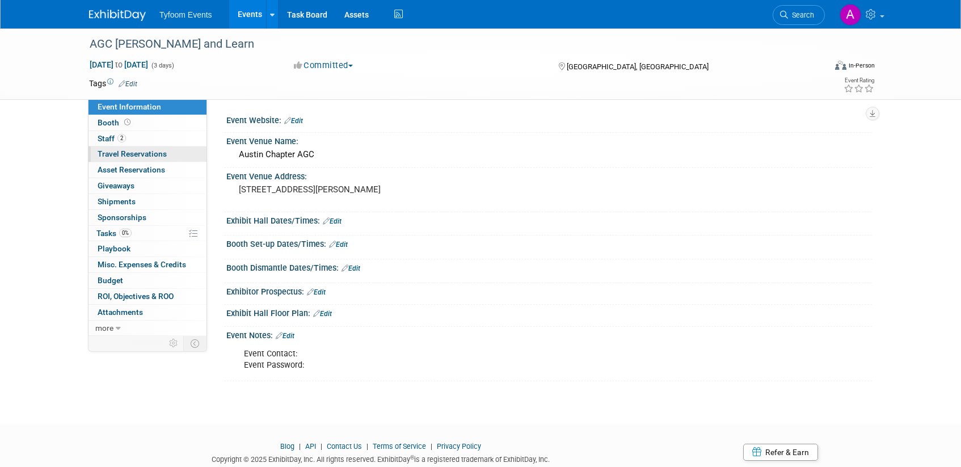
click at [115, 153] on span "Travel Reservations 0" at bounding box center [132, 153] width 69 height 9
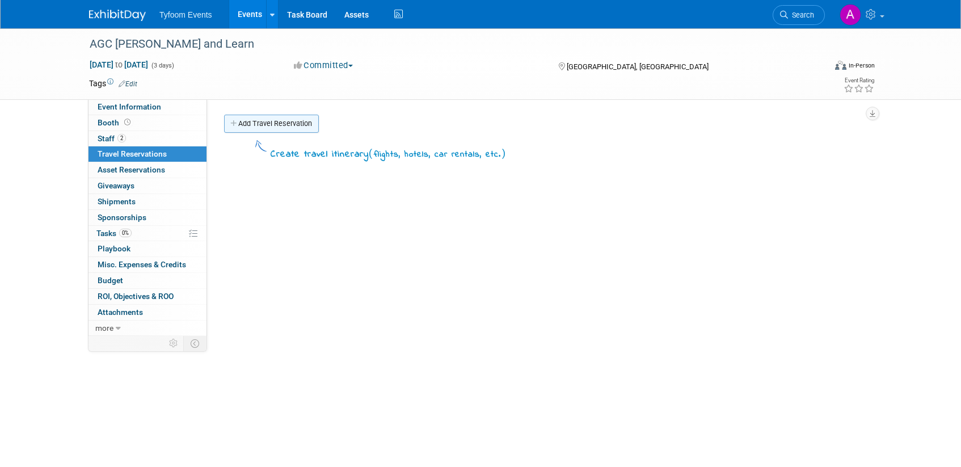
click at [264, 131] on link "Add Travel Reservation" at bounding box center [271, 124] width 95 height 18
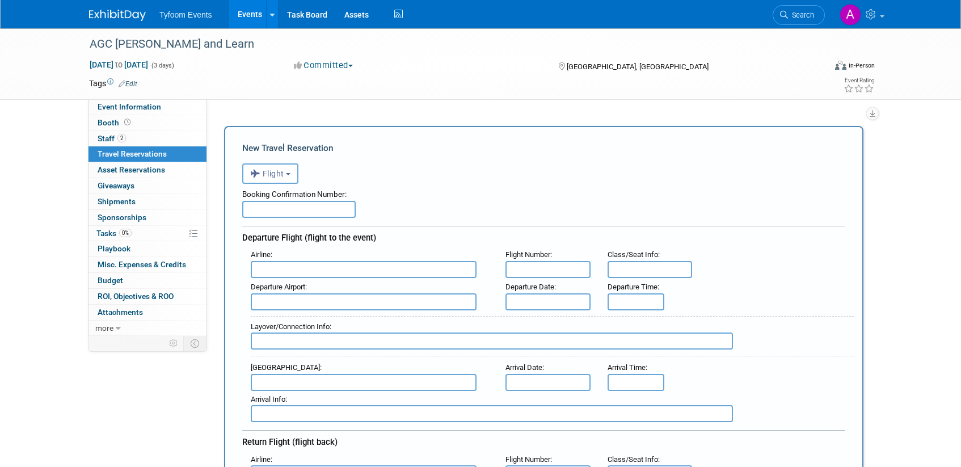
click at [304, 269] on input "text" at bounding box center [364, 269] width 226 height 17
click at [314, 303] on span "Delt a Air Lines (DAL)" at bounding box center [369, 307] width 236 height 18
type input "Delta Air Lines (DAL)"
click at [553, 299] on input "text" at bounding box center [548, 301] width 85 height 17
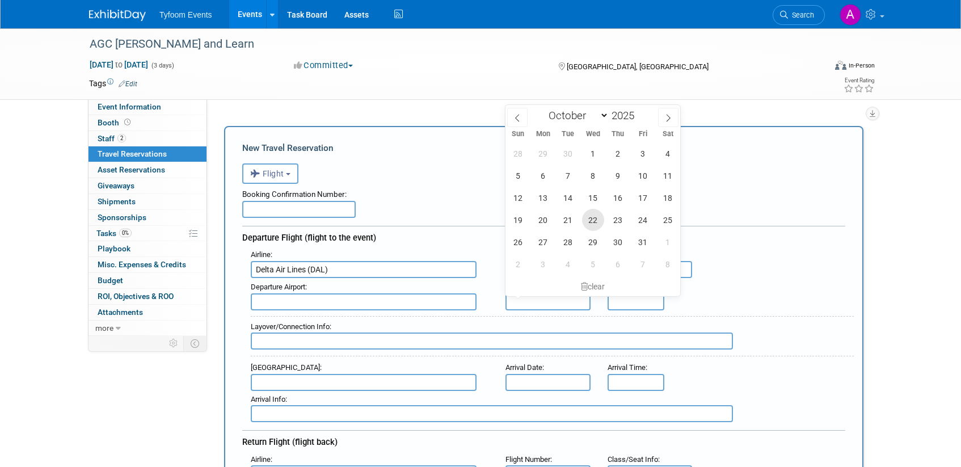
click at [596, 219] on span "22" at bounding box center [593, 220] width 22 height 22
type input "[DATE]"
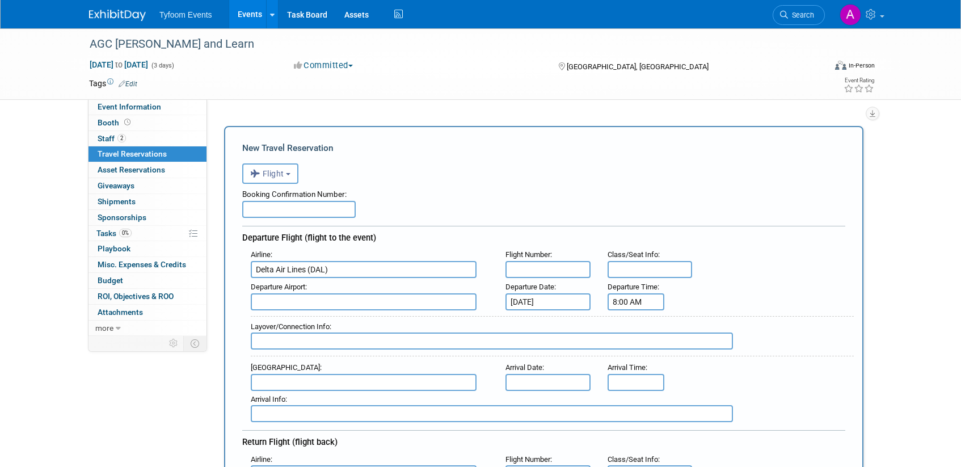
click at [617, 305] on input "8:00 AM" at bounding box center [636, 301] width 57 height 17
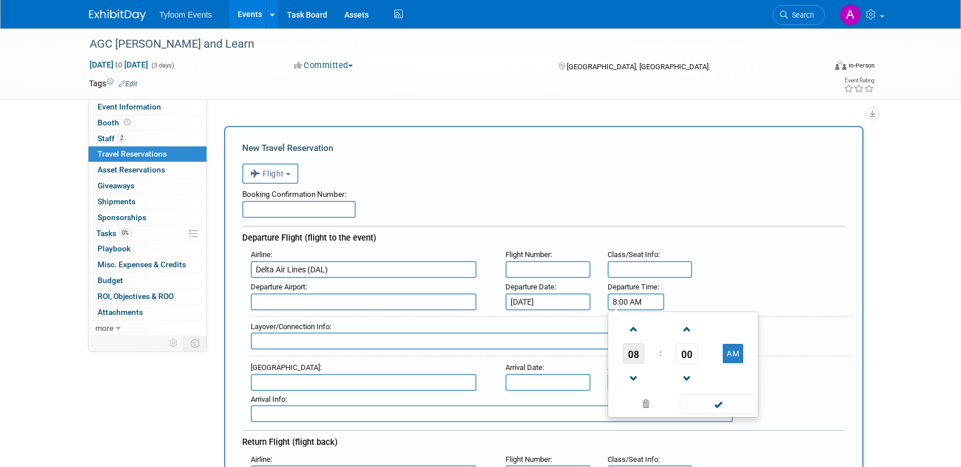
click at [633, 352] on span "08" at bounding box center [634, 353] width 22 height 20
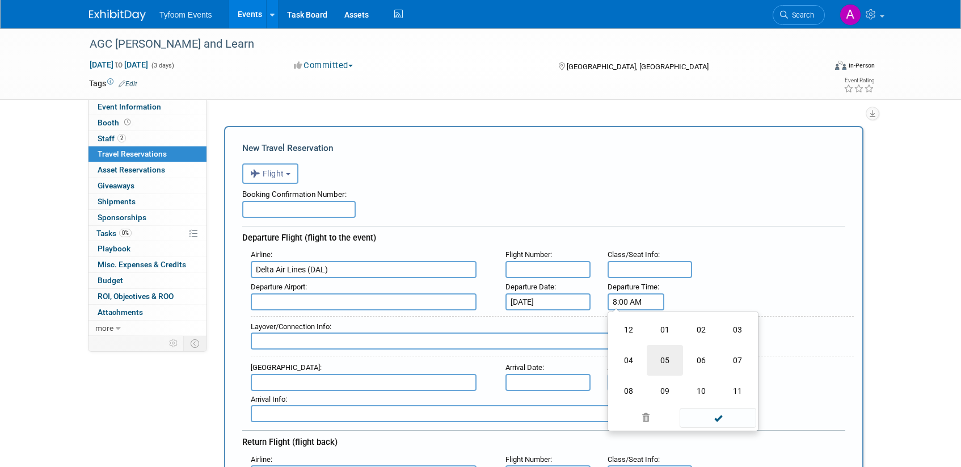
click at [663, 363] on td "05" at bounding box center [665, 360] width 36 height 31
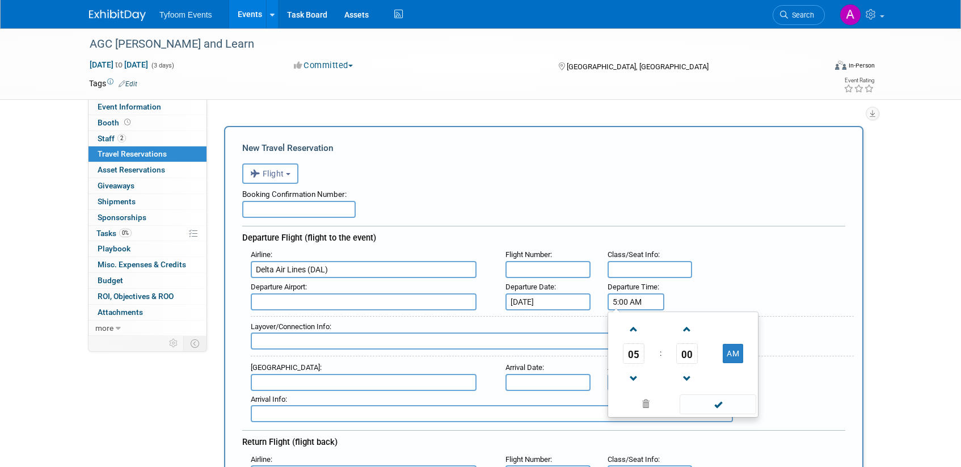
click at [690, 357] on span "00" at bounding box center [687, 353] width 22 height 20
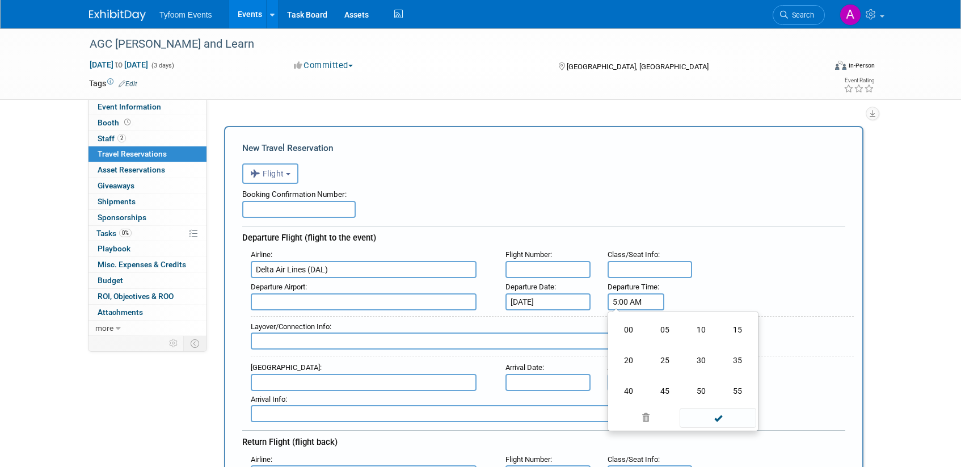
click at [733, 333] on td "15" at bounding box center [738, 329] width 36 height 31
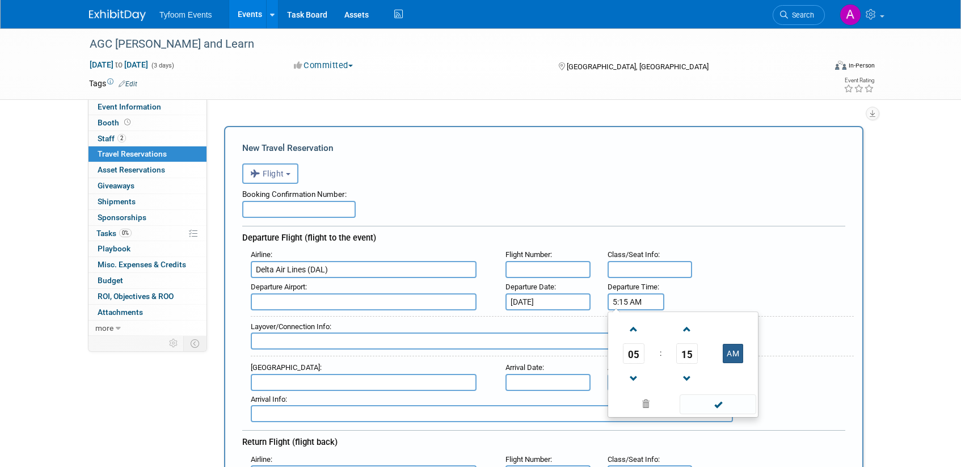
click at [737, 356] on button "AM" at bounding box center [733, 353] width 20 height 19
type input "5:15 PM"
drag, startPoint x: 715, startPoint y: 403, endPoint x: 708, endPoint y: 405, distance: 7.5
click at [715, 404] on span at bounding box center [718, 404] width 77 height 20
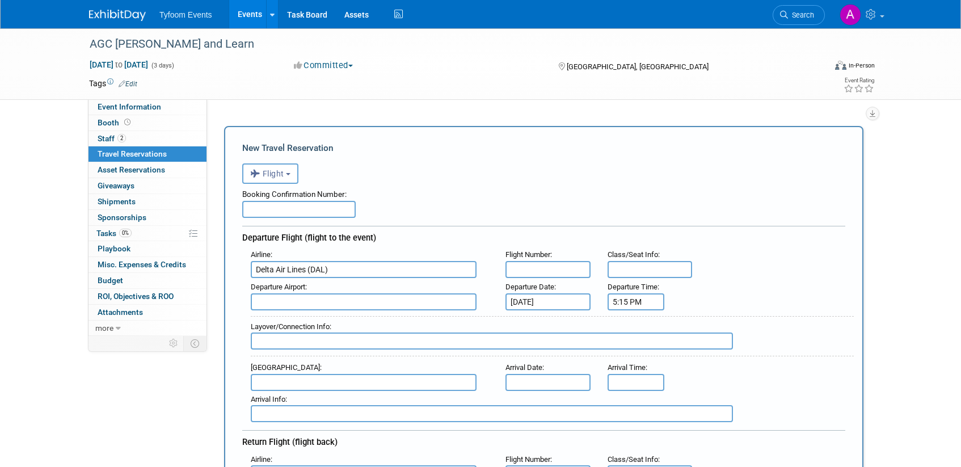
click at [297, 382] on input "text" at bounding box center [364, 382] width 226 height 17
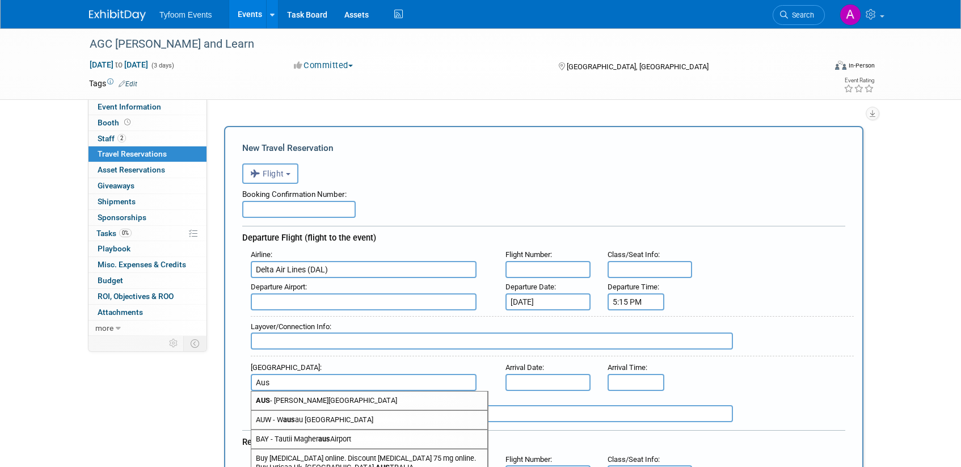
click at [347, 405] on span "AUS - Austin Bergstrom International Airport" at bounding box center [369, 401] width 236 height 18
type input "AUS - [PERSON_NAME][GEOGRAPHIC_DATA]"
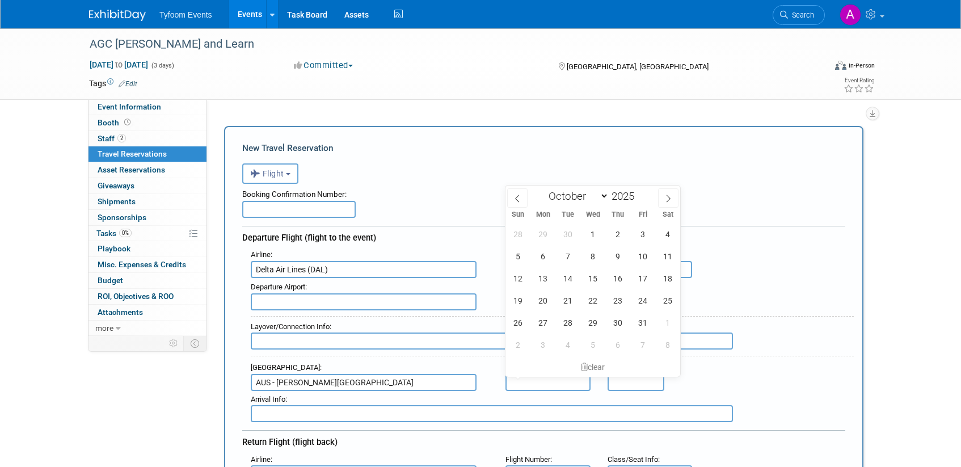
click at [552, 380] on input "text" at bounding box center [548, 382] width 85 height 17
click at [592, 300] on span "22" at bounding box center [593, 300] width 22 height 22
type input "Oct 22, 2025"
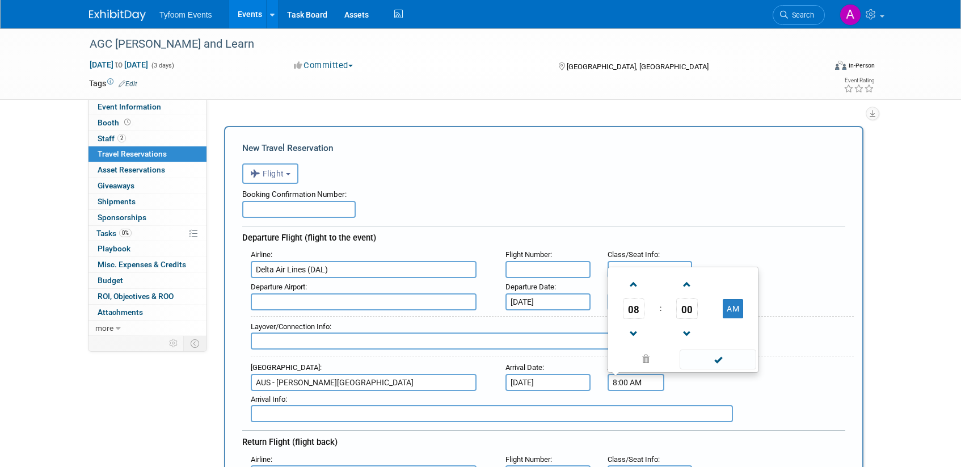
click at [624, 384] on input "8:00 AM" at bounding box center [636, 382] width 57 height 17
click at [687, 314] on span "00" at bounding box center [687, 309] width 22 height 20
click at [735, 329] on td "55" at bounding box center [738, 332] width 36 height 31
drag, startPoint x: 726, startPoint y: 304, endPoint x: 764, endPoint y: 363, distance: 71.0
click at [728, 305] on button "AM" at bounding box center [733, 308] width 20 height 19
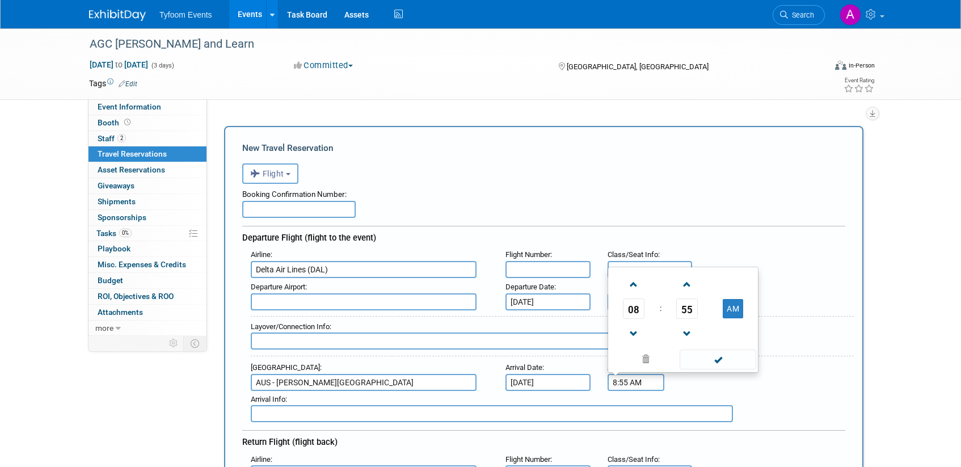
type input "8:55 PM"
click at [724, 363] on span at bounding box center [718, 360] width 77 height 20
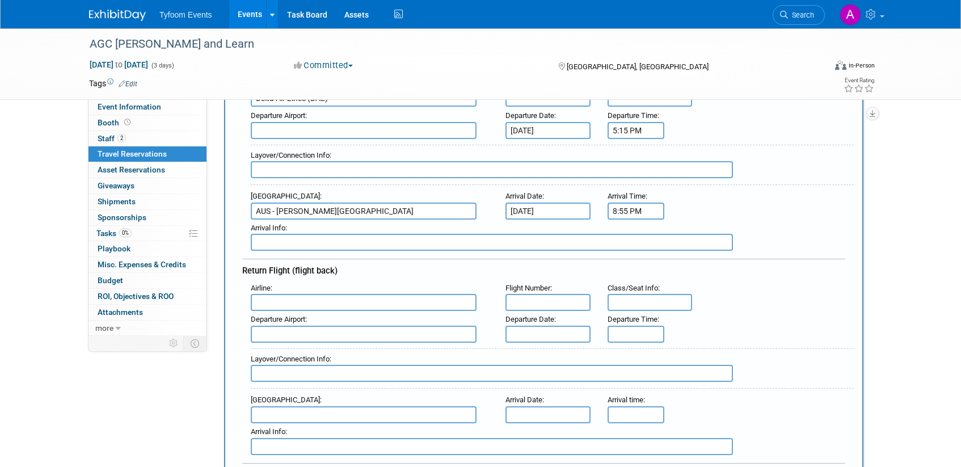
scroll to position [172, 0]
click at [262, 299] on input "text" at bounding box center [364, 301] width 226 height 17
drag, startPoint x: 279, startPoint y: 337, endPoint x: 383, endPoint y: 329, distance: 104.2
click at [280, 337] on span "Delt a Air Lines (DAL)" at bounding box center [369, 339] width 236 height 18
type input "Delta Air Lines (DAL)"
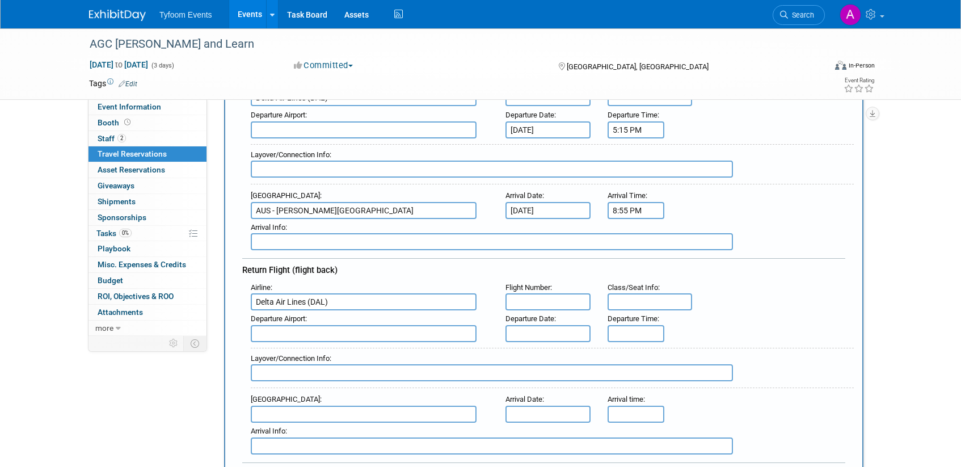
click at [286, 334] on input "text" at bounding box center [364, 333] width 226 height 17
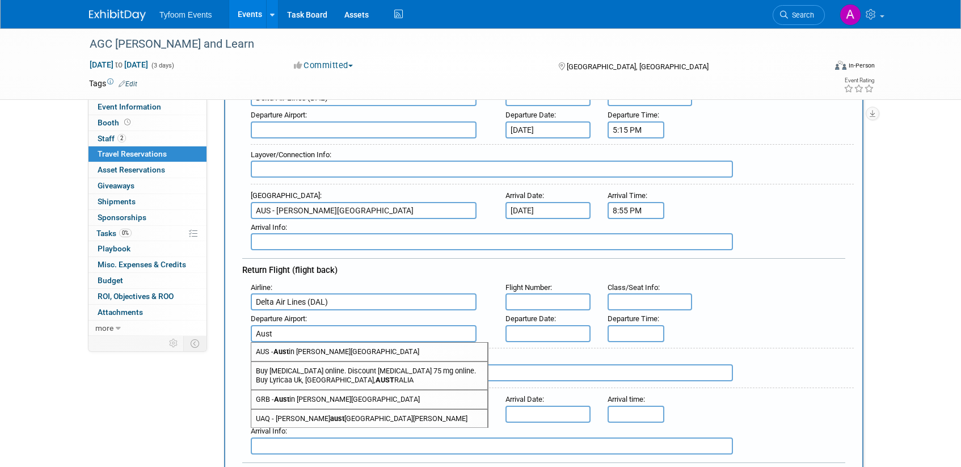
drag, startPoint x: 323, startPoint y: 352, endPoint x: 414, endPoint y: 350, distance: 90.3
click at [323, 352] on span "AUS - Aust in Bergstrom International Airport" at bounding box center [369, 352] width 236 height 18
type input "AUS - Austin Bergstrom International Airport"
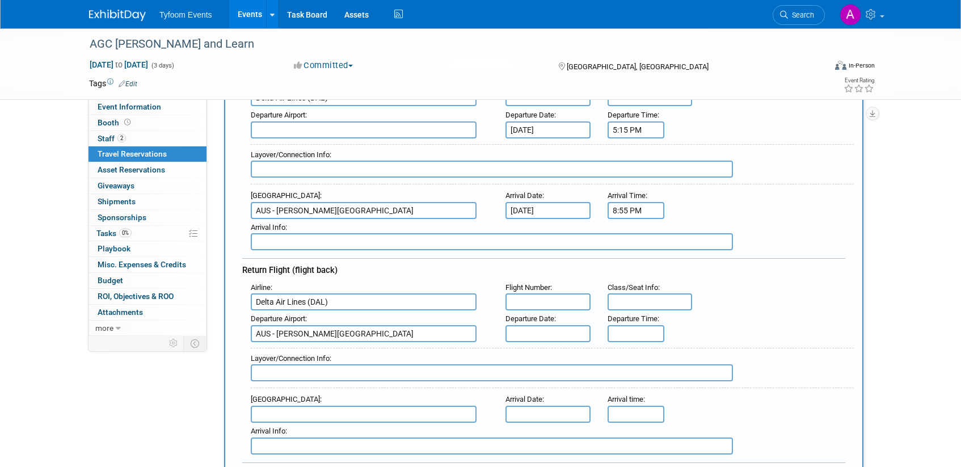
click at [558, 331] on input "text" at bounding box center [548, 333] width 85 height 17
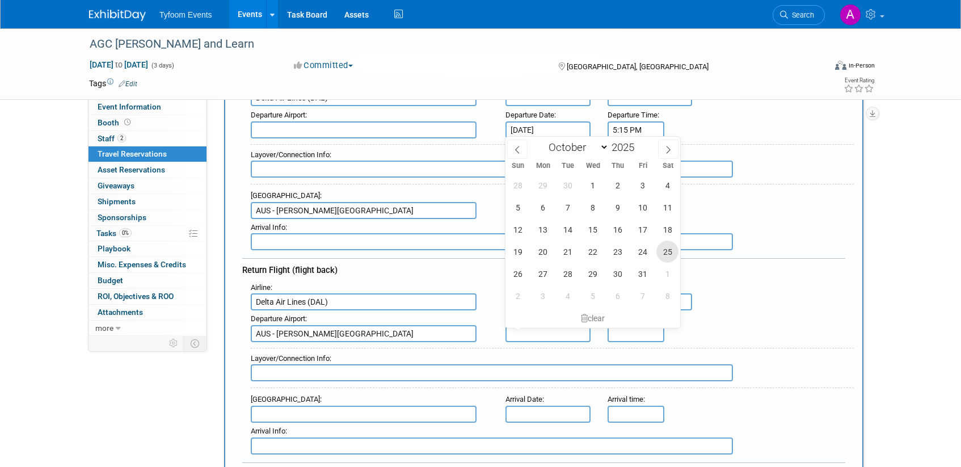
click at [663, 253] on span "25" at bounding box center [668, 252] width 22 height 22
type input "Oct 25, 2025"
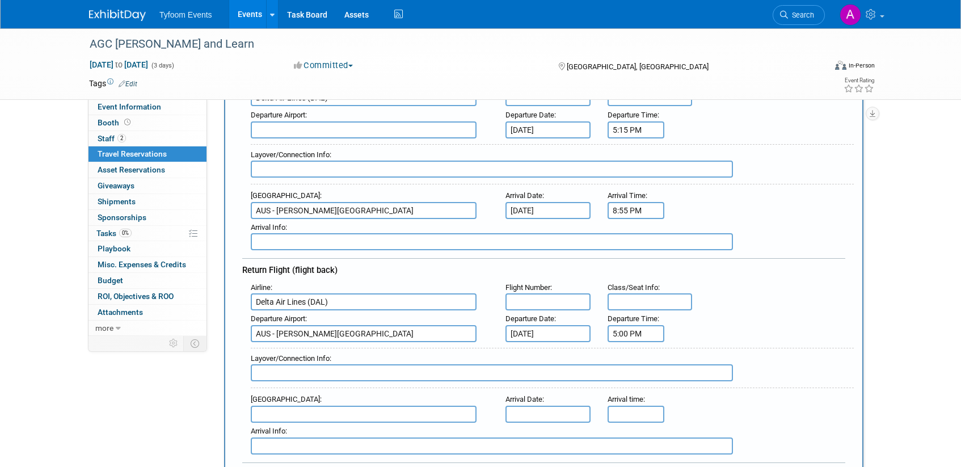
click at [629, 331] on input "5:00 PM" at bounding box center [636, 333] width 57 height 17
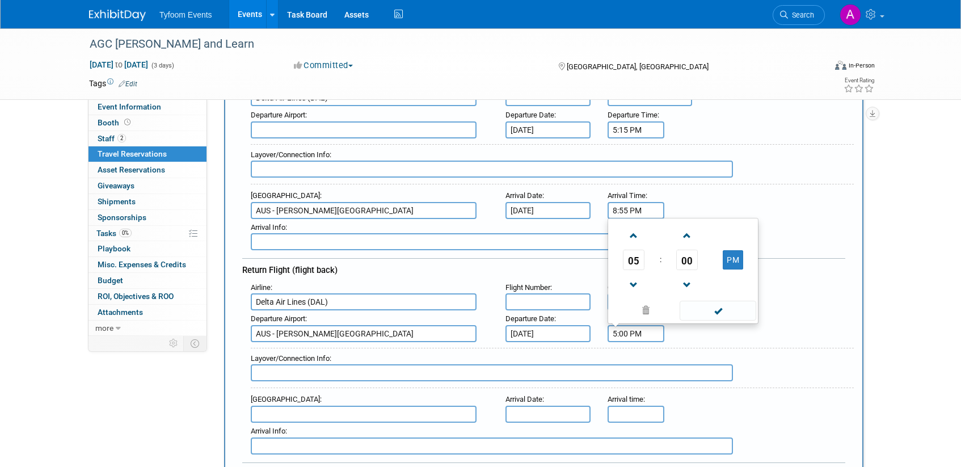
drag, startPoint x: 636, startPoint y: 258, endPoint x: 642, endPoint y: 260, distance: 6.1
click at [636, 258] on span "05" at bounding box center [634, 260] width 22 height 20
click at [704, 255] on td "06" at bounding box center [701, 253] width 36 height 31
type input "6:00 PM"
drag, startPoint x: 717, startPoint y: 314, endPoint x: 700, endPoint y: 353, distance: 42.2
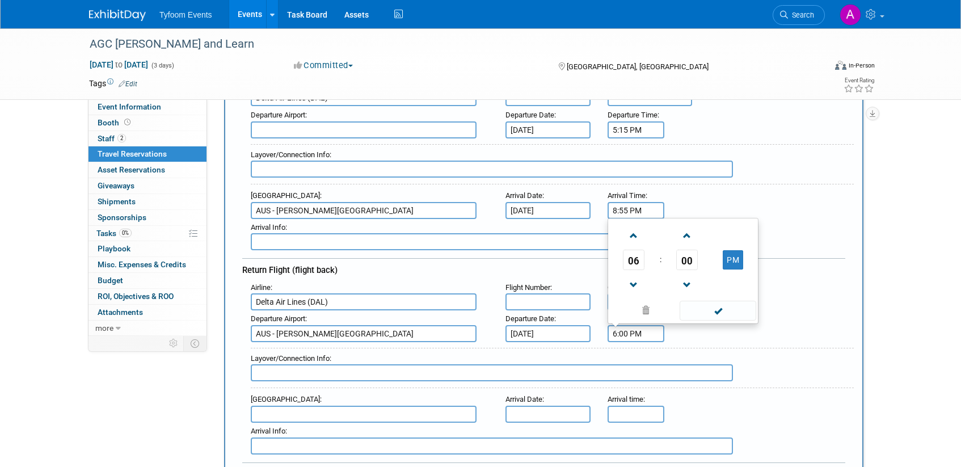
click at [717, 319] on span at bounding box center [718, 311] width 77 height 20
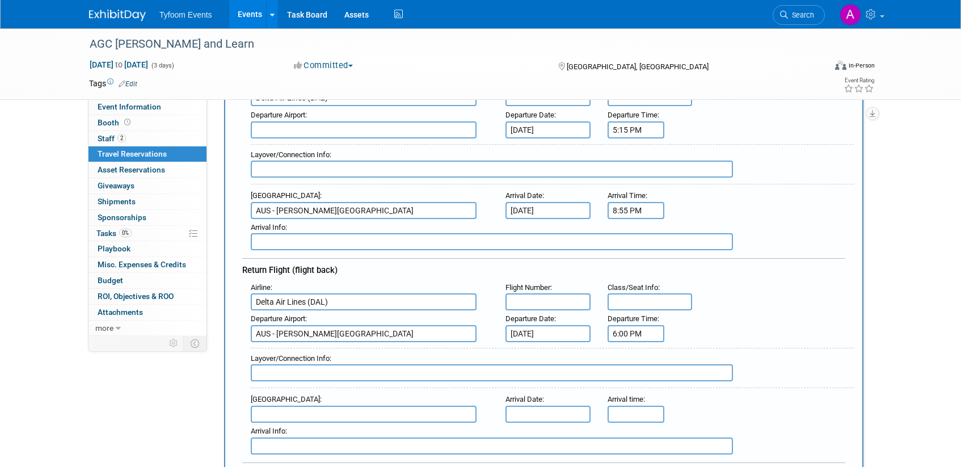
click at [373, 418] on input "text" at bounding box center [364, 414] width 226 height 17
click at [358, 436] on span "SLC - Salt Lake City International Airport" at bounding box center [369, 432] width 236 height 18
type input "SLC - Salt Lake City International Airport"
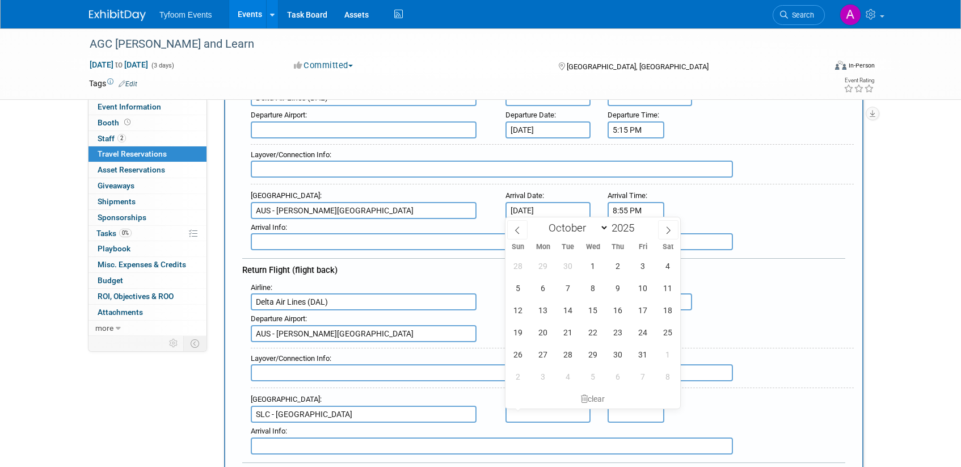
click at [546, 411] on input "text" at bounding box center [548, 414] width 85 height 17
click at [667, 331] on span "25" at bounding box center [668, 332] width 22 height 22
type input "Oct 25, 2025"
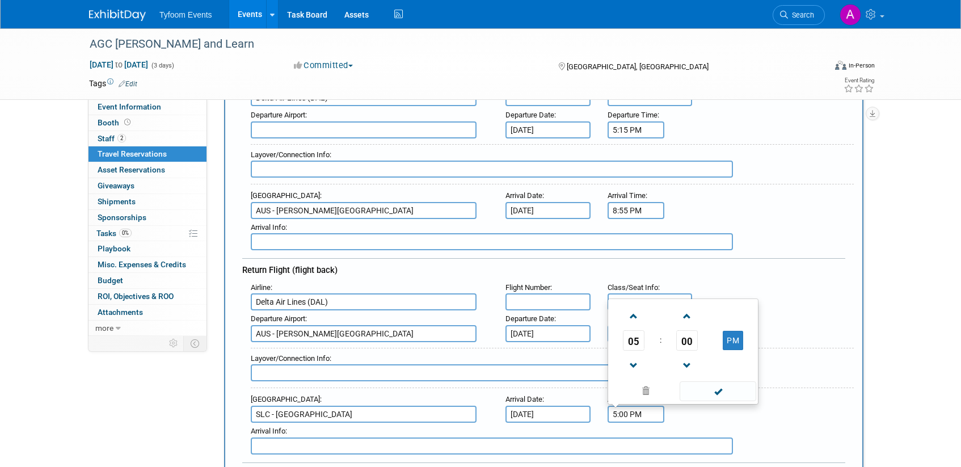
click at [639, 414] on input "5:00 PM" at bounding box center [636, 414] width 57 height 17
click at [641, 342] on span "05" at bounding box center [634, 340] width 22 height 20
click at [629, 365] on td "08" at bounding box center [629, 364] width 36 height 31
click at [691, 344] on span "00" at bounding box center [687, 340] width 22 height 20
click at [745, 362] on td "55" at bounding box center [738, 364] width 36 height 31
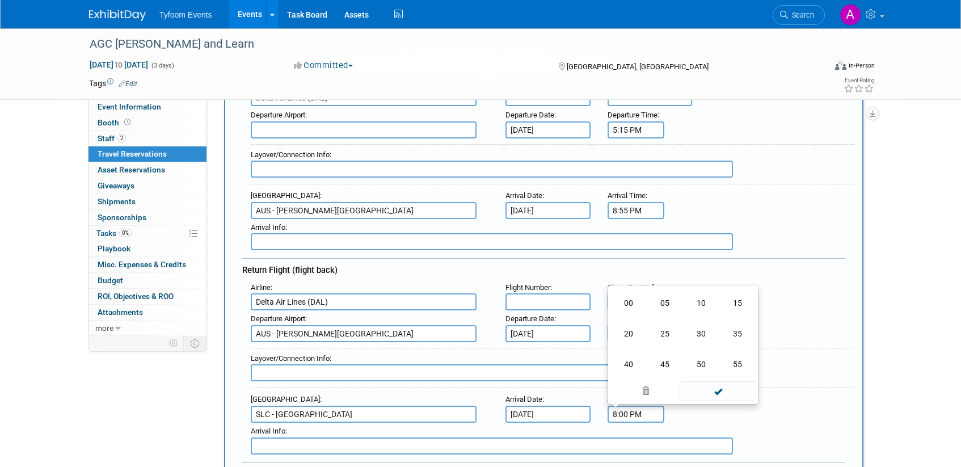
type input "8:55 PM"
drag, startPoint x: 717, startPoint y: 394, endPoint x: 730, endPoint y: 401, distance: 14.5
click at [717, 394] on span at bounding box center [718, 391] width 77 height 20
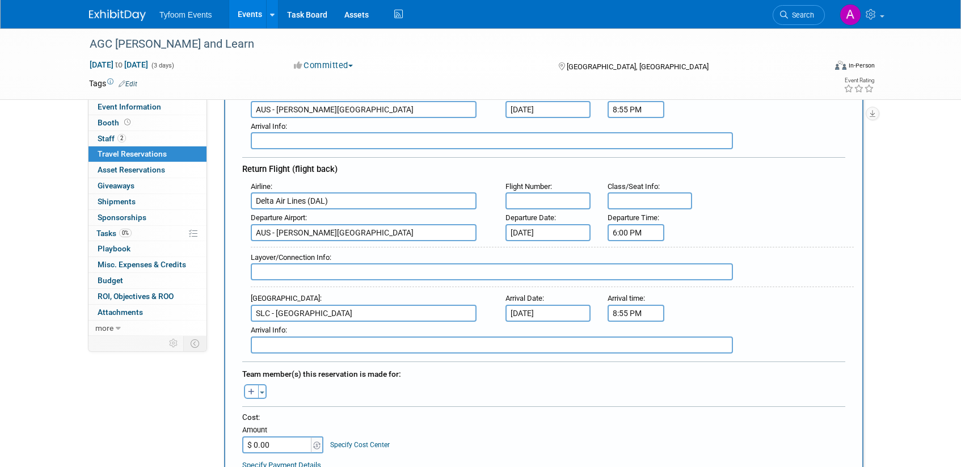
scroll to position [388, 0]
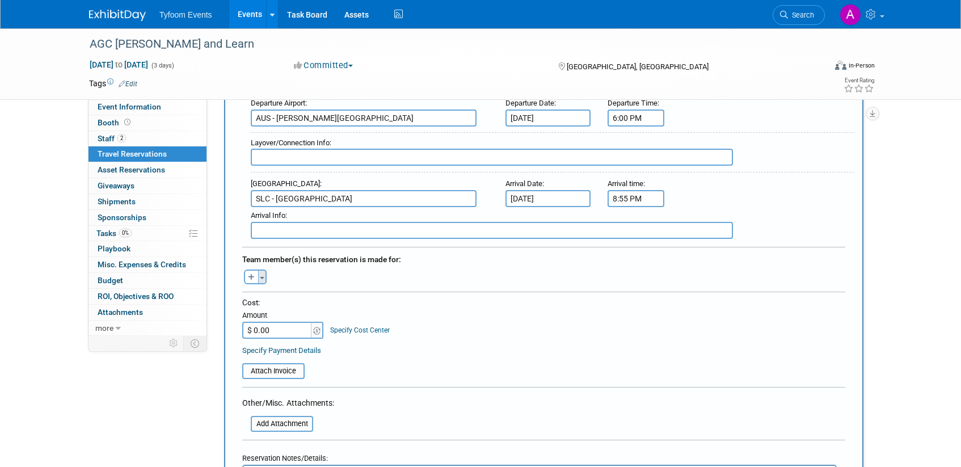
click at [260, 279] on span "button" at bounding box center [262, 278] width 5 height 2
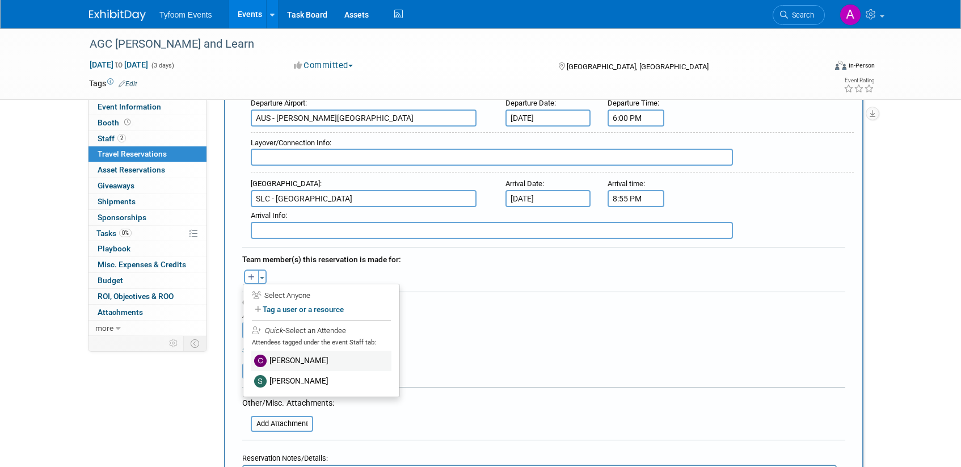
click at [265, 359] on img at bounding box center [260, 361] width 12 height 12
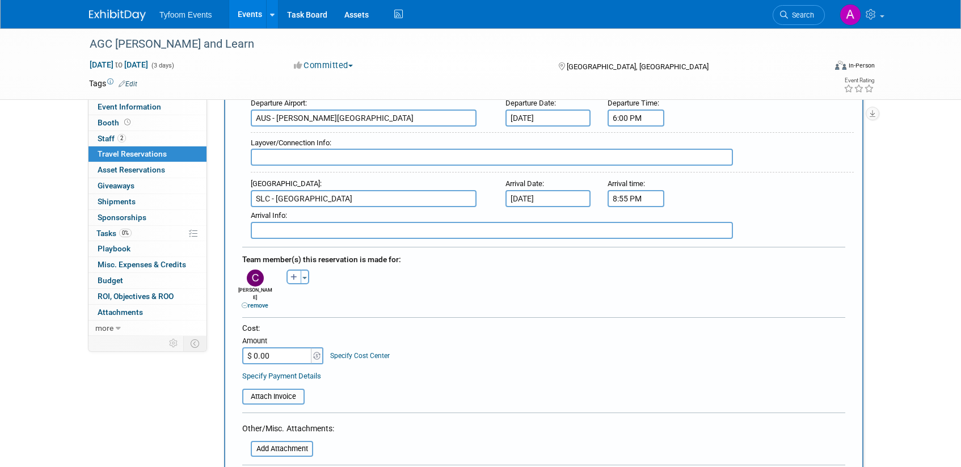
drag, startPoint x: 301, startPoint y: 279, endPoint x: 300, endPoint y: 297, distance: 17.7
click at [301, 280] on button "Toggle Dropdown" at bounding box center [305, 277] width 9 height 15
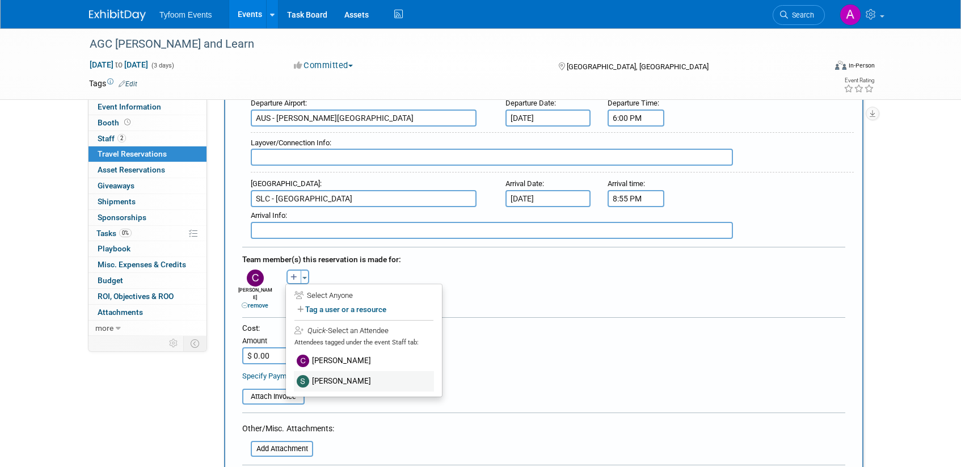
click at [303, 379] on img at bounding box center [303, 381] width 12 height 12
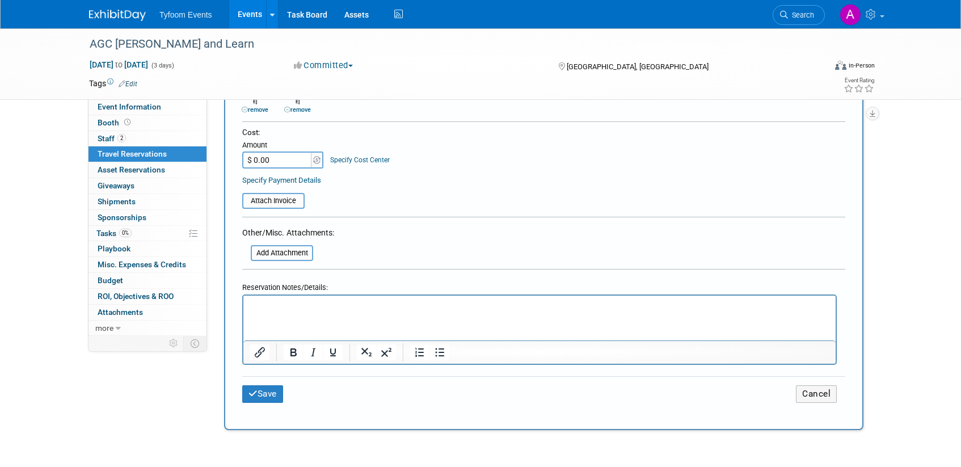
scroll to position [584, 0]
click at [264, 385] on button "Save" at bounding box center [262, 394] width 41 height 18
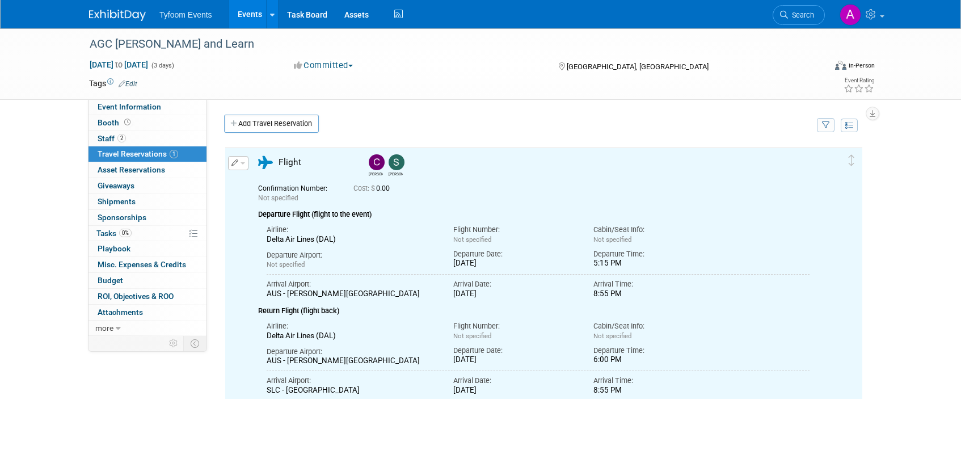
scroll to position [0, 0]
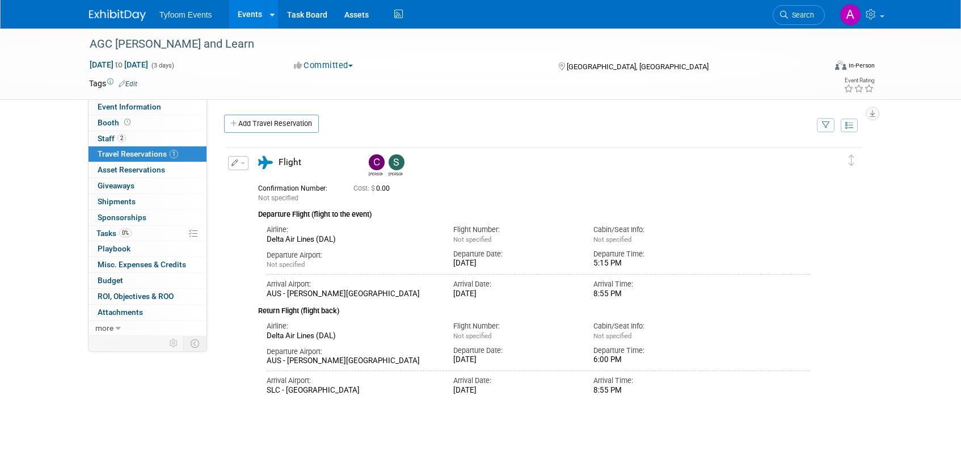
click at [237, 19] on link "Events" at bounding box center [249, 14] width 41 height 28
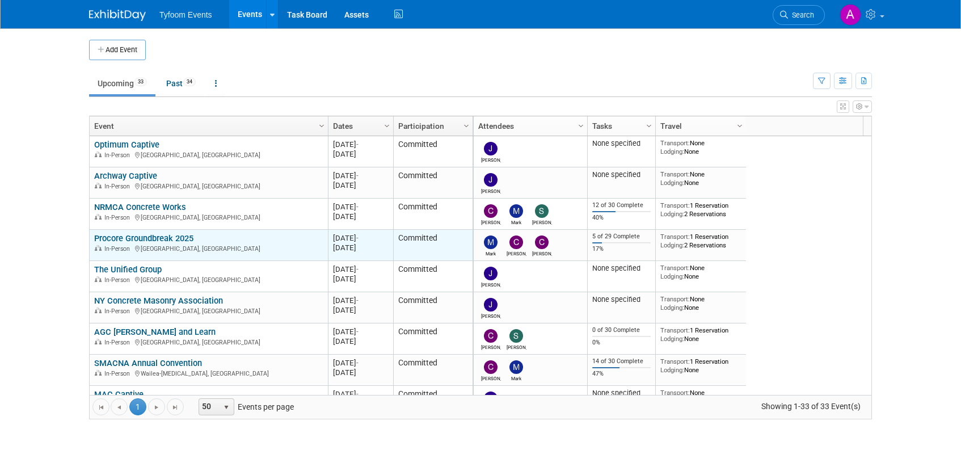
click at [170, 239] on link "Procore Groundbreak 2025" at bounding box center [143, 238] width 99 height 10
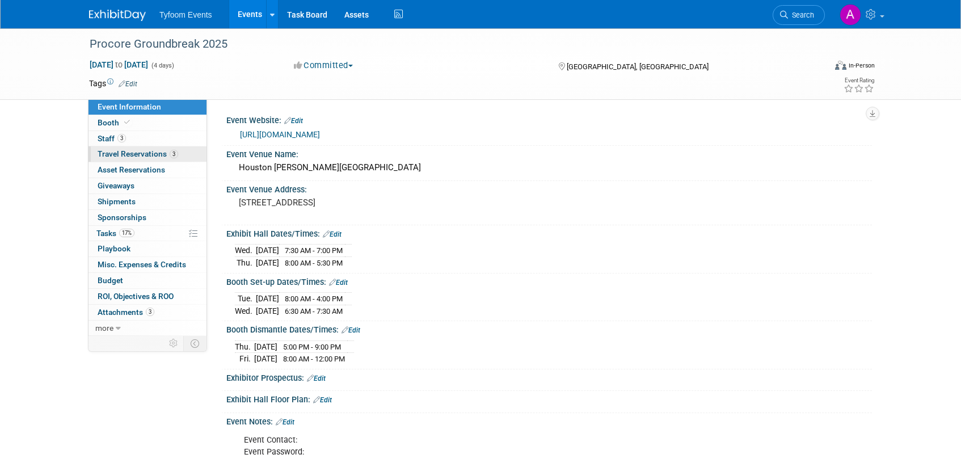
click at [152, 150] on span "Travel Reservations 3" at bounding box center [138, 153] width 81 height 9
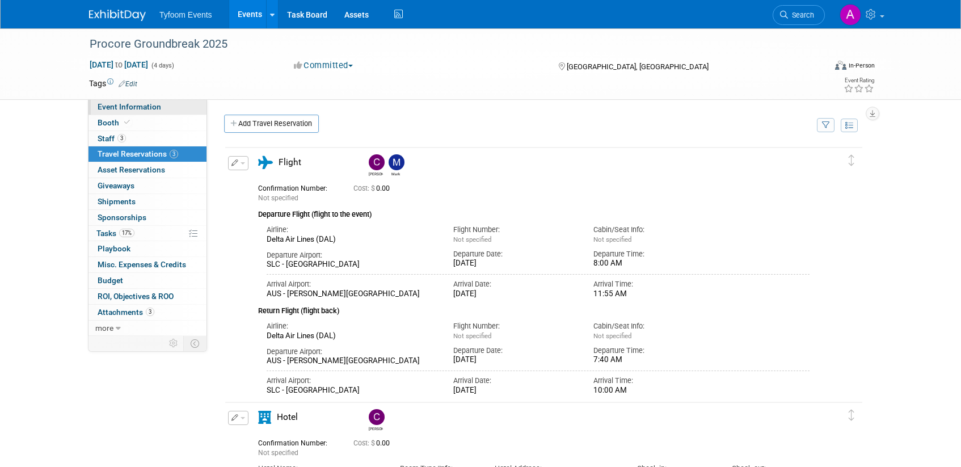
click at [128, 108] on span "Event Information" at bounding box center [130, 106] width 64 height 9
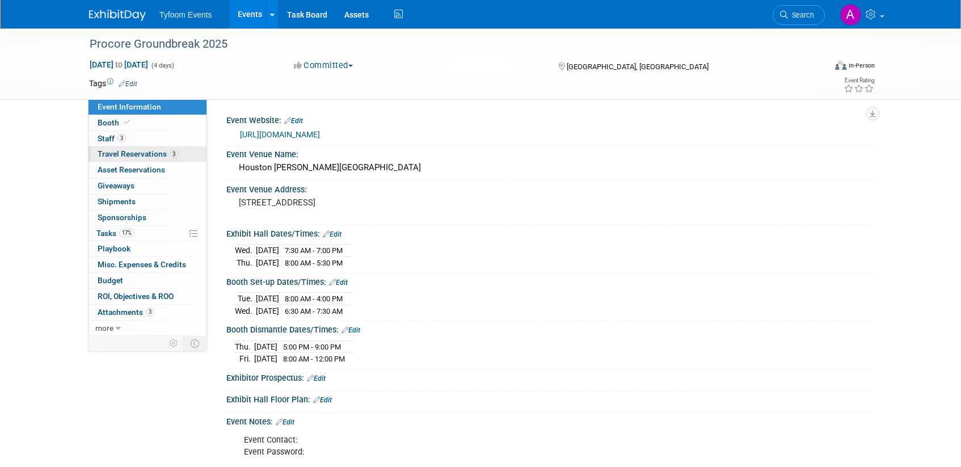
click at [118, 154] on span "Travel Reservations 3" at bounding box center [138, 153] width 81 height 9
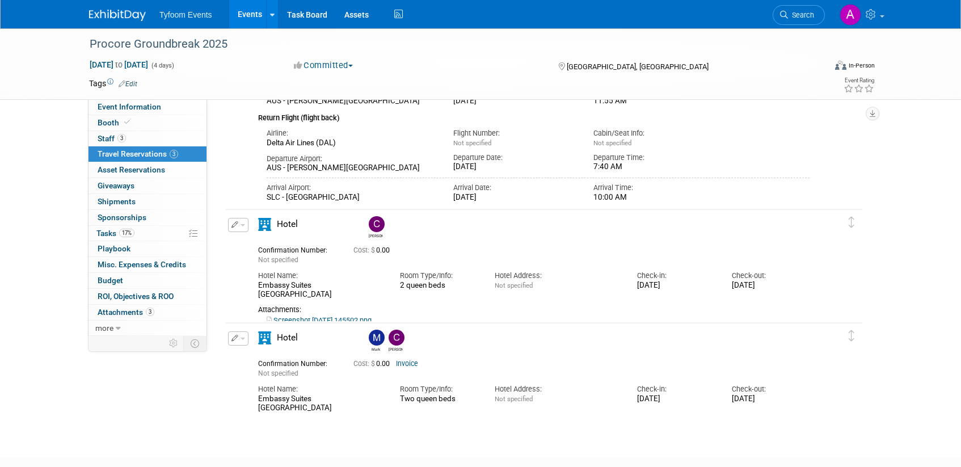
scroll to position [199, 0]
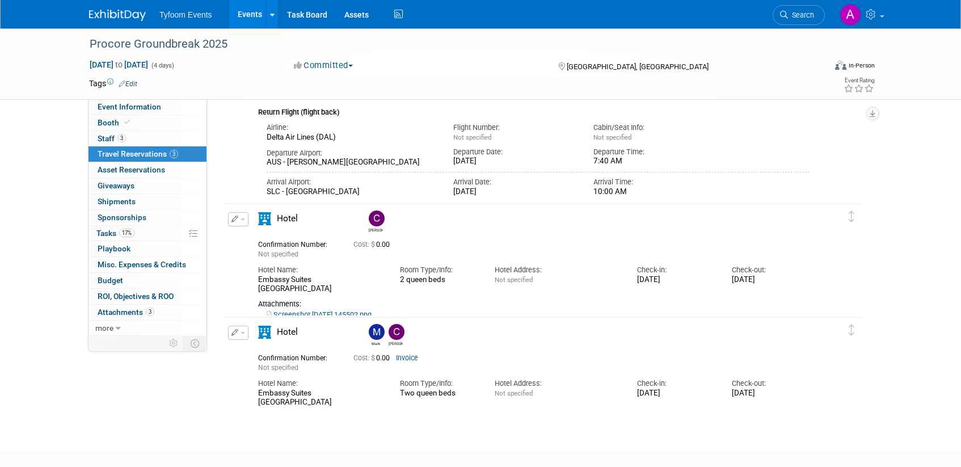
click at [327, 310] on link "Screenshot [DATE] 145502.png" at bounding box center [319, 314] width 105 height 9
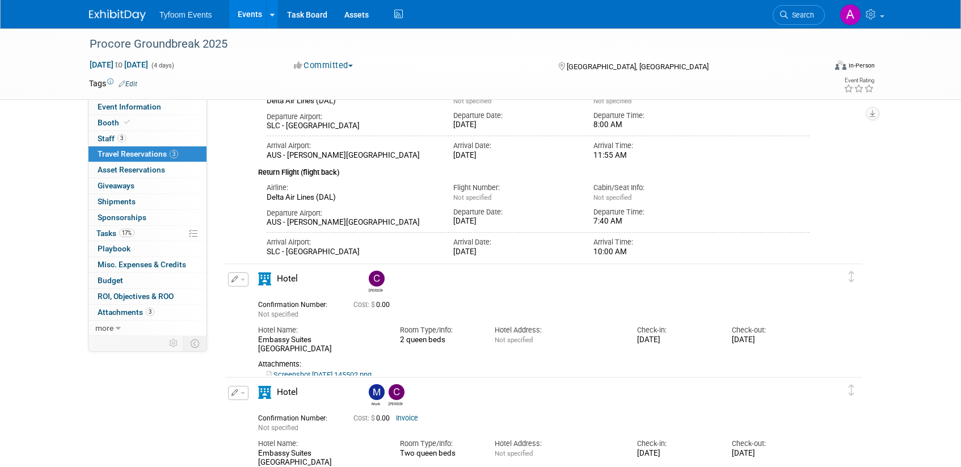
scroll to position [263, 0]
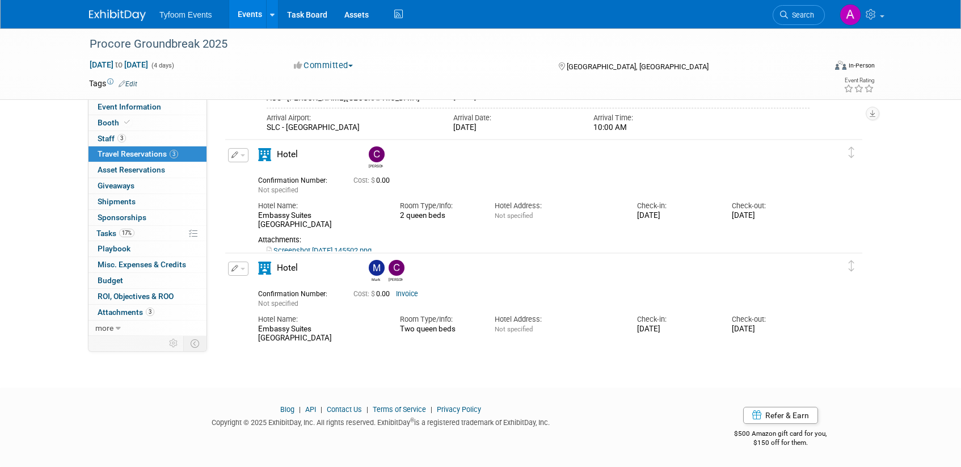
click at [241, 155] on span "button" at bounding box center [243, 155] width 5 height 2
click at [261, 173] on button "Edit Reservation" at bounding box center [277, 175] width 96 height 16
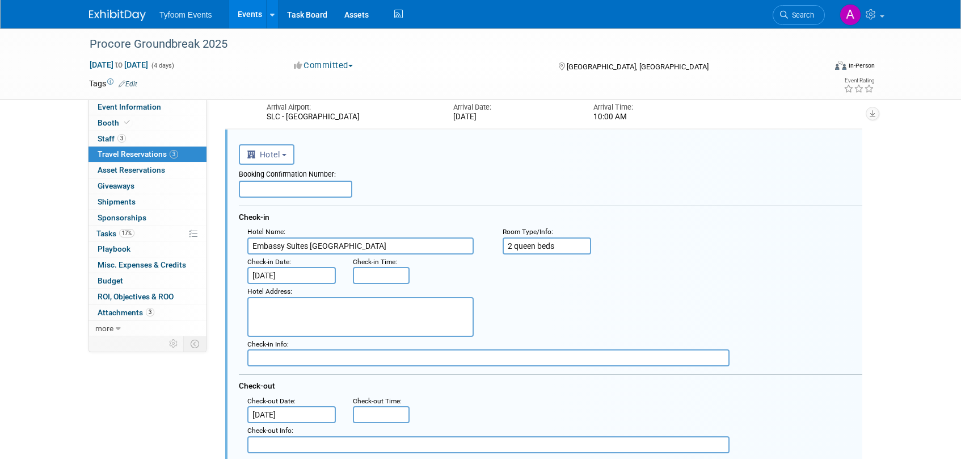
scroll to position [288, 0]
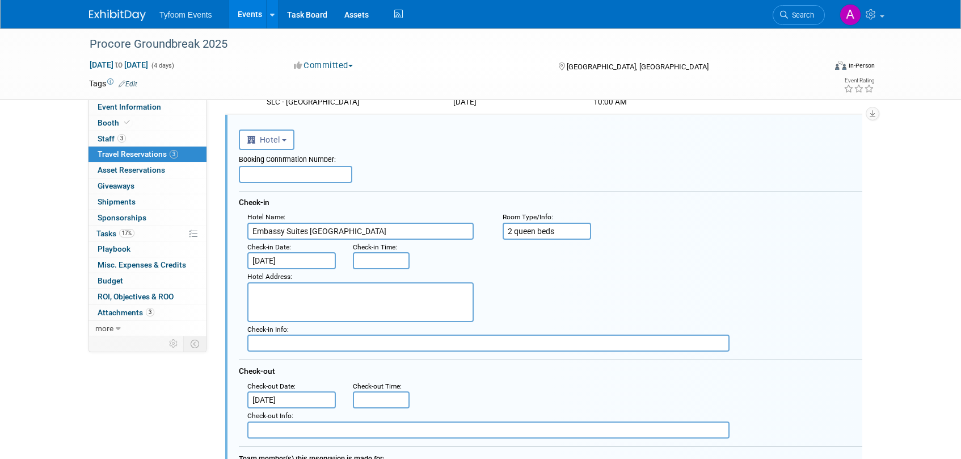
click at [279, 260] on input "[DATE]" at bounding box center [291, 260] width 89 height 17
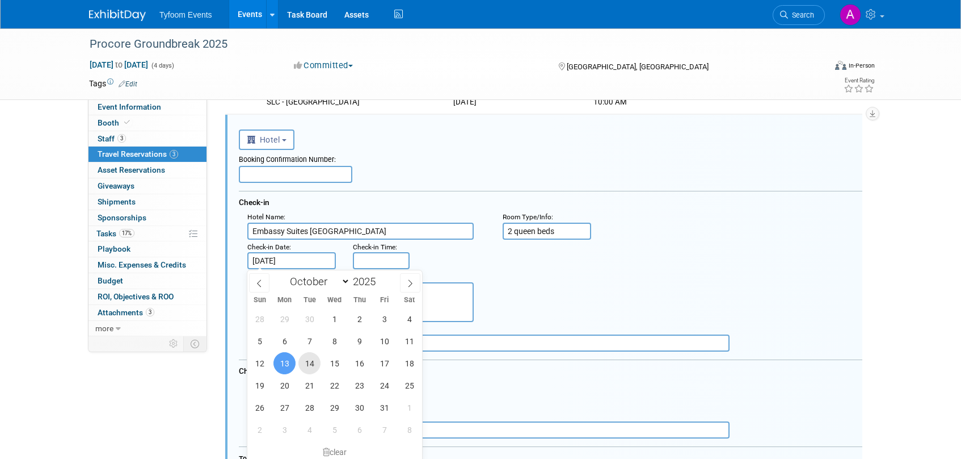
click at [308, 359] on span "14" at bounding box center [310, 363] width 22 height 22
type input "[DATE]"
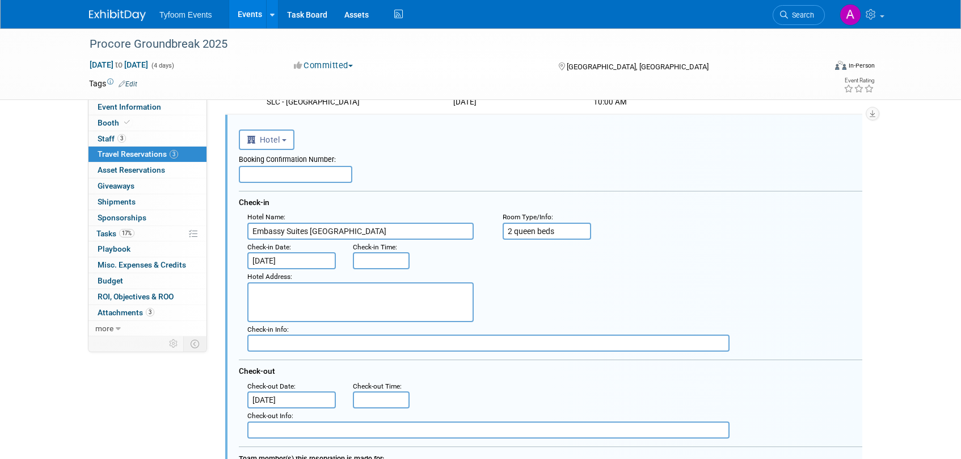
click at [599, 313] on div "Hotel Address :" at bounding box center [555, 295] width 632 height 53
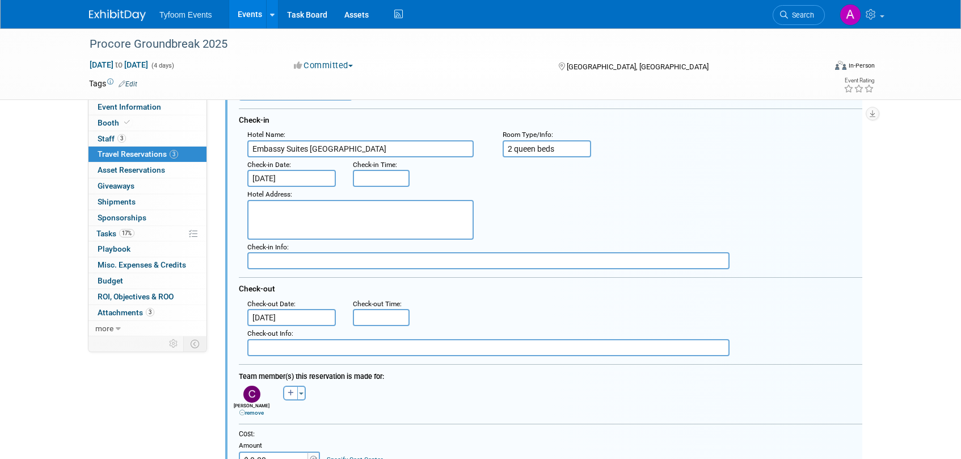
scroll to position [372, 0]
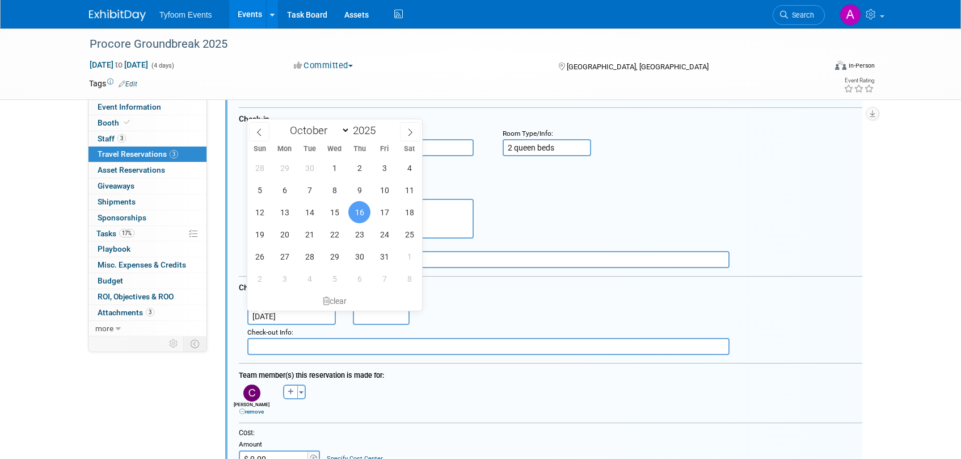
click at [279, 314] on input "[DATE]" at bounding box center [291, 316] width 89 height 17
click at [385, 207] on span "17" at bounding box center [384, 212] width 22 height 22
type input "[DATE]"
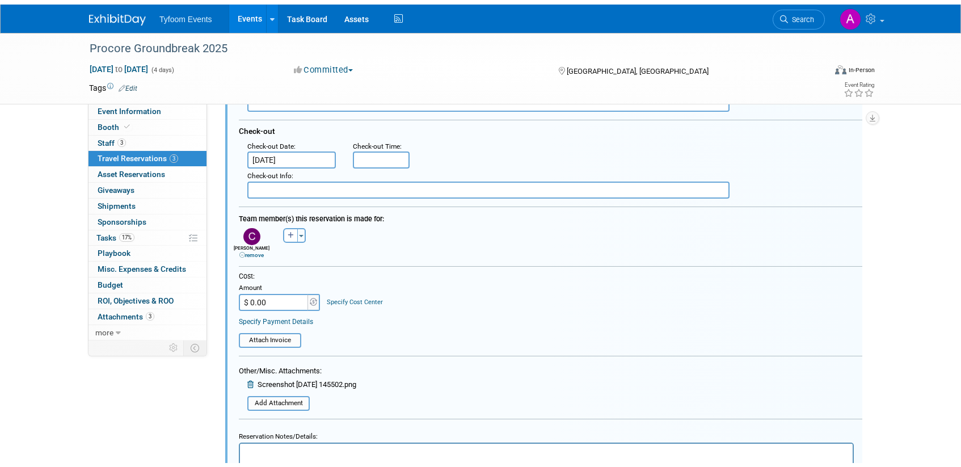
scroll to position [725, 0]
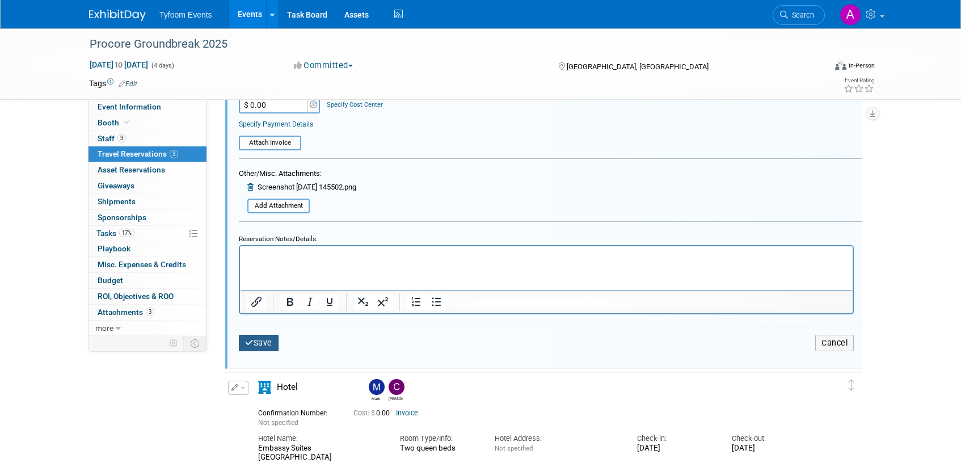
click at [254, 339] on button "Save" at bounding box center [259, 343] width 40 height 16
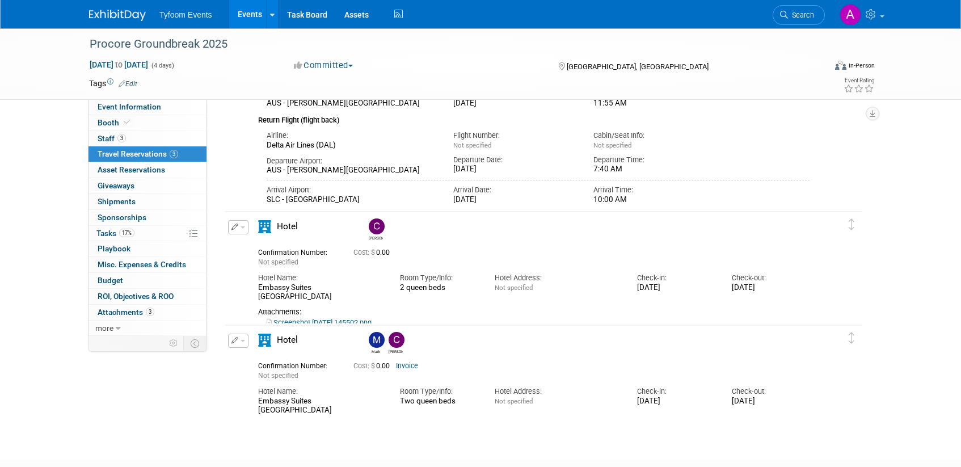
scroll to position [243, 0]
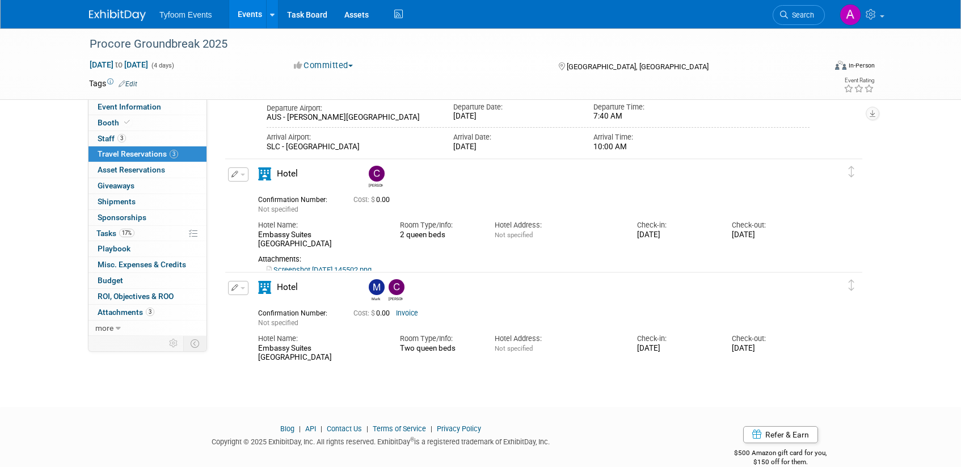
click at [408, 313] on link "Invoice" at bounding box center [407, 313] width 22 height 8
click at [238, 290] on button "button" at bounding box center [238, 288] width 20 height 14
click at [279, 312] on button "Edit Reservation" at bounding box center [277, 308] width 96 height 16
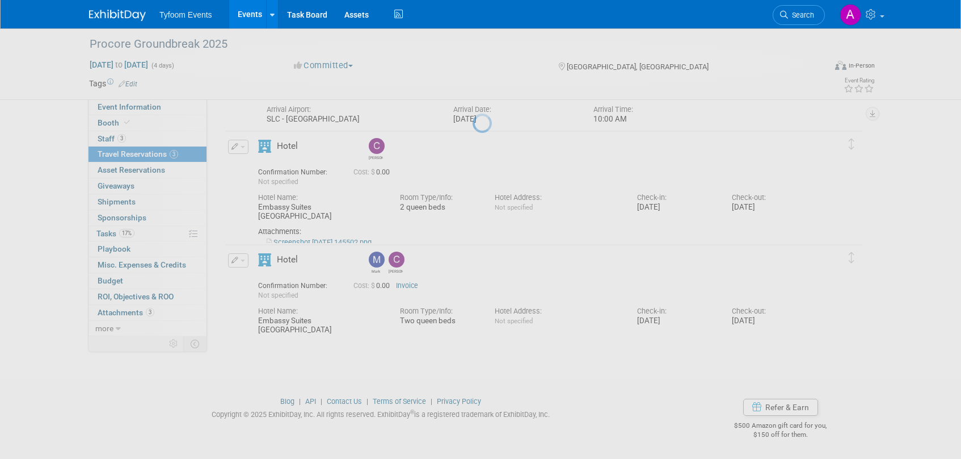
select select "9"
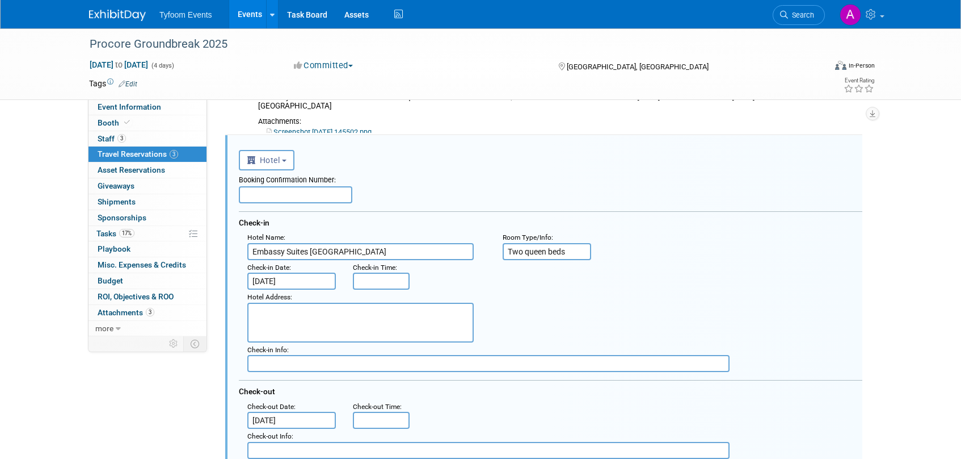
scroll to position [387, 0]
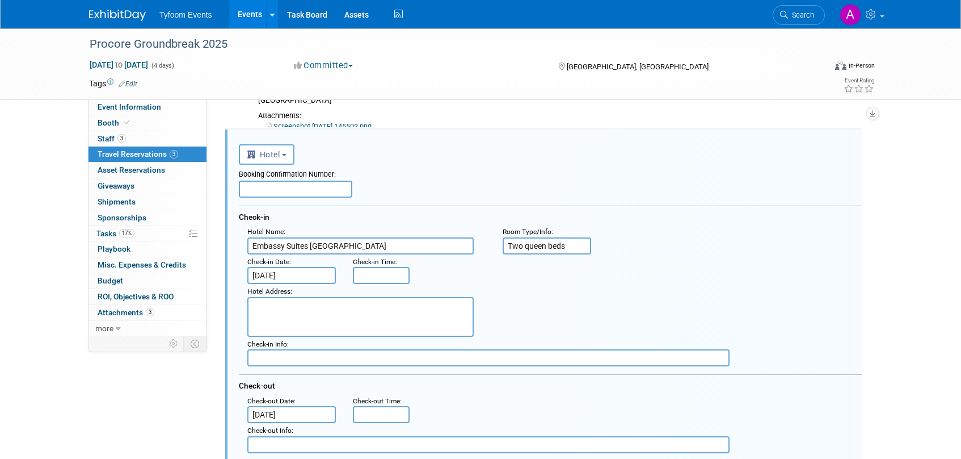
click at [283, 272] on input "[DATE]" at bounding box center [291, 275] width 89 height 17
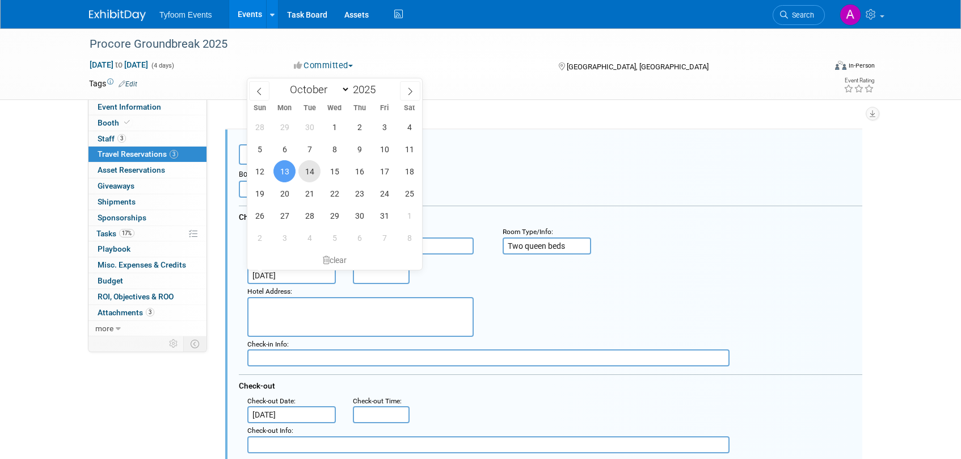
click at [312, 167] on span "14" at bounding box center [310, 171] width 22 height 22
type input "[DATE]"
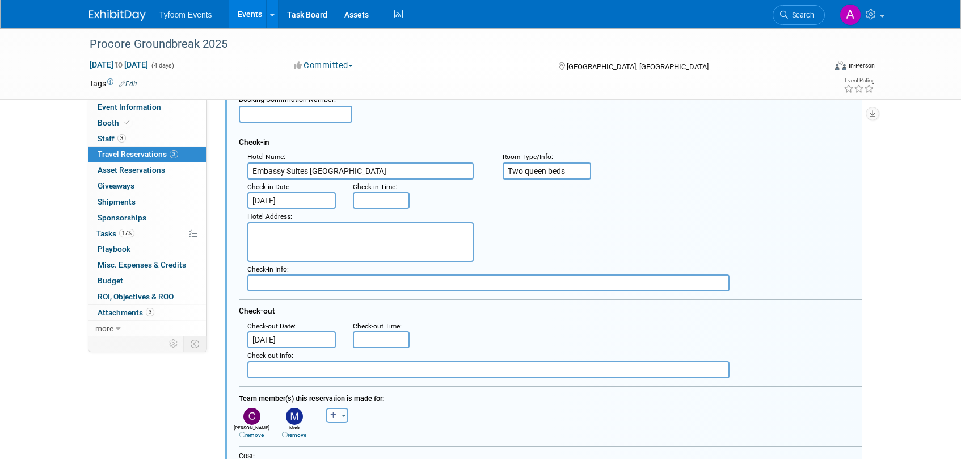
scroll to position [594, 0]
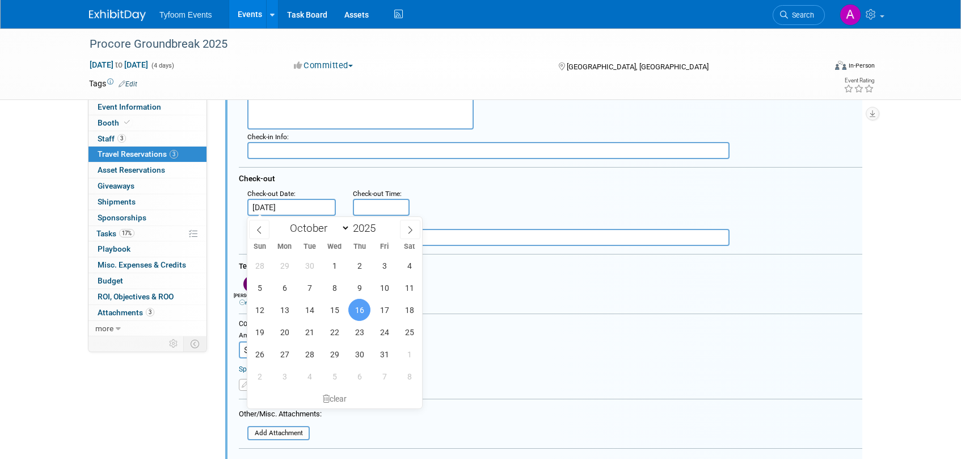
click at [270, 205] on input "[DATE]" at bounding box center [291, 207] width 89 height 17
click at [389, 308] on span "17" at bounding box center [384, 310] width 22 height 22
type input "[DATE]"
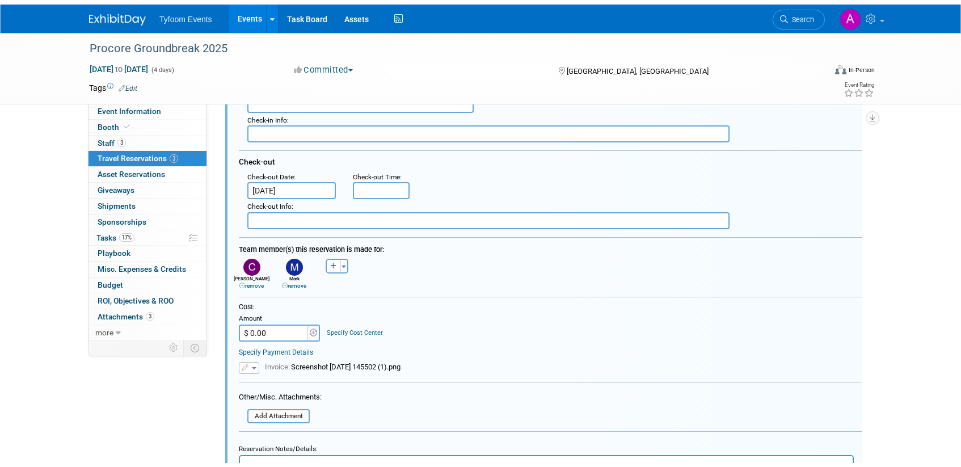
scroll to position [812, 0]
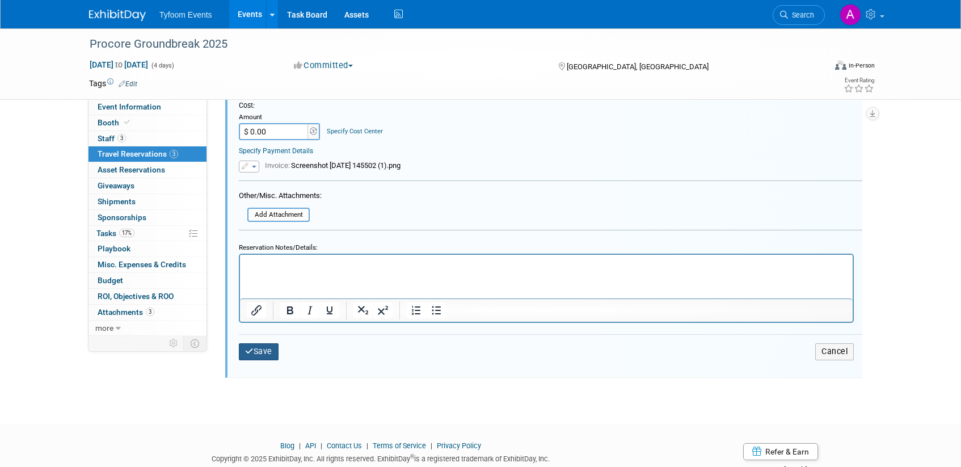
click at [266, 351] on button "Save" at bounding box center [259, 351] width 40 height 16
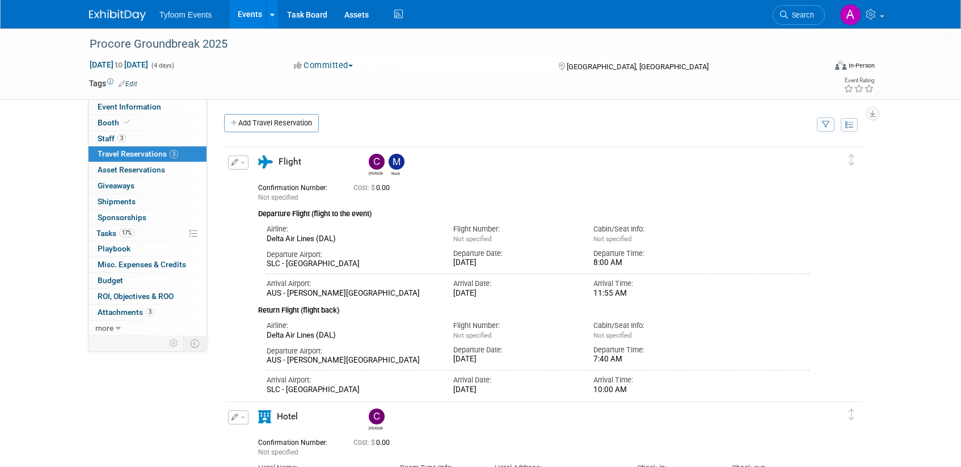
scroll to position [0, 0]
click at [248, 19] on link "Events" at bounding box center [249, 14] width 41 height 28
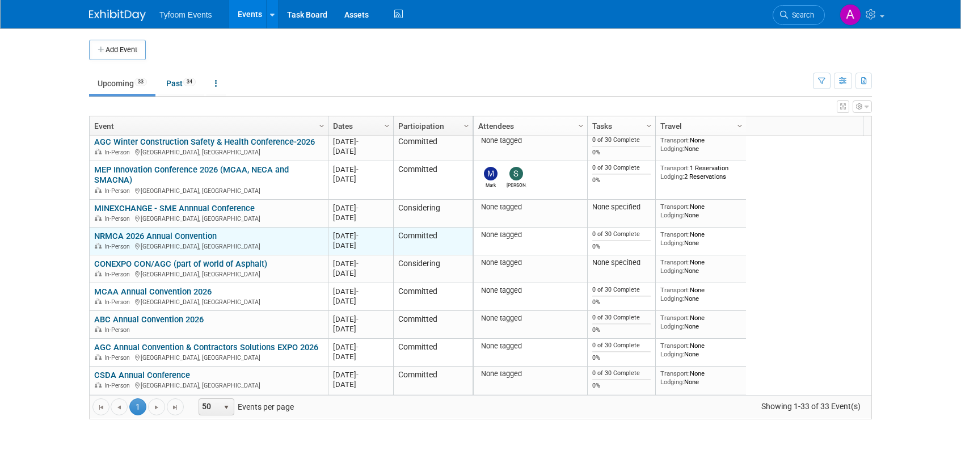
scroll to position [341, 0]
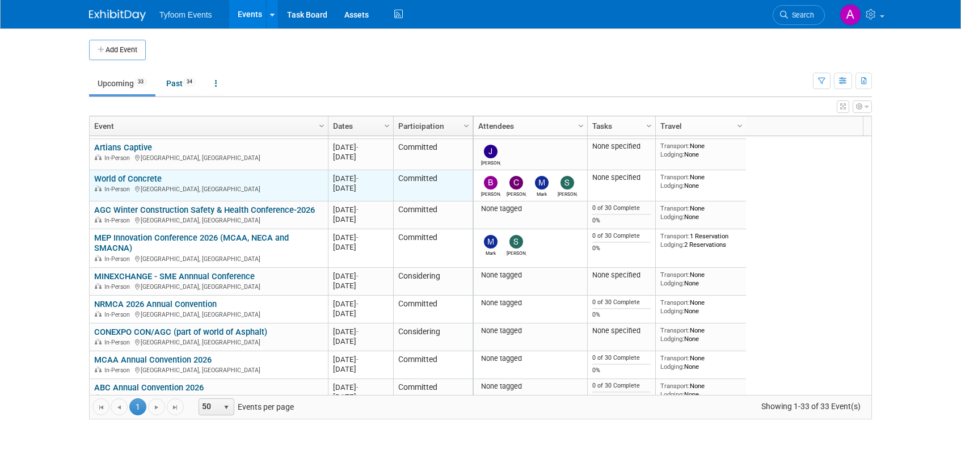
click at [143, 181] on link "World of Concrete" at bounding box center [128, 179] width 68 height 10
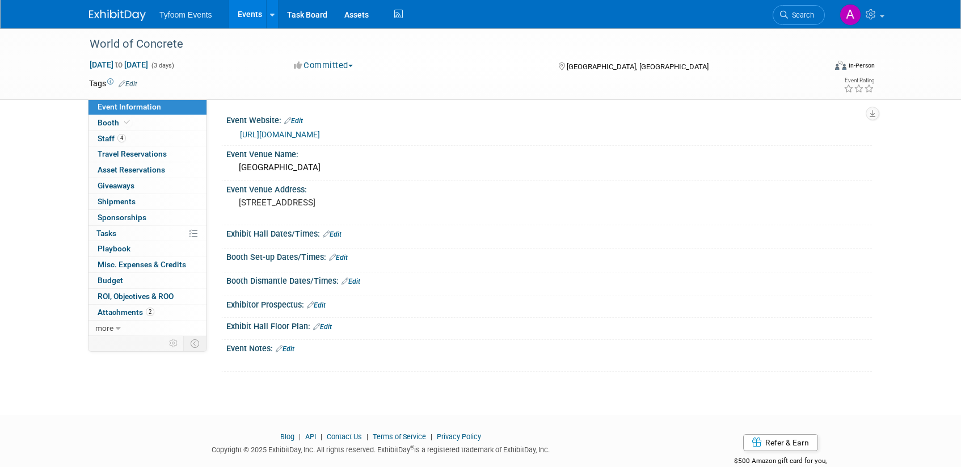
click at [320, 132] on link "[URL][DOMAIN_NAME]" at bounding box center [280, 134] width 80 height 9
